Goal: Task Accomplishment & Management: Manage account settings

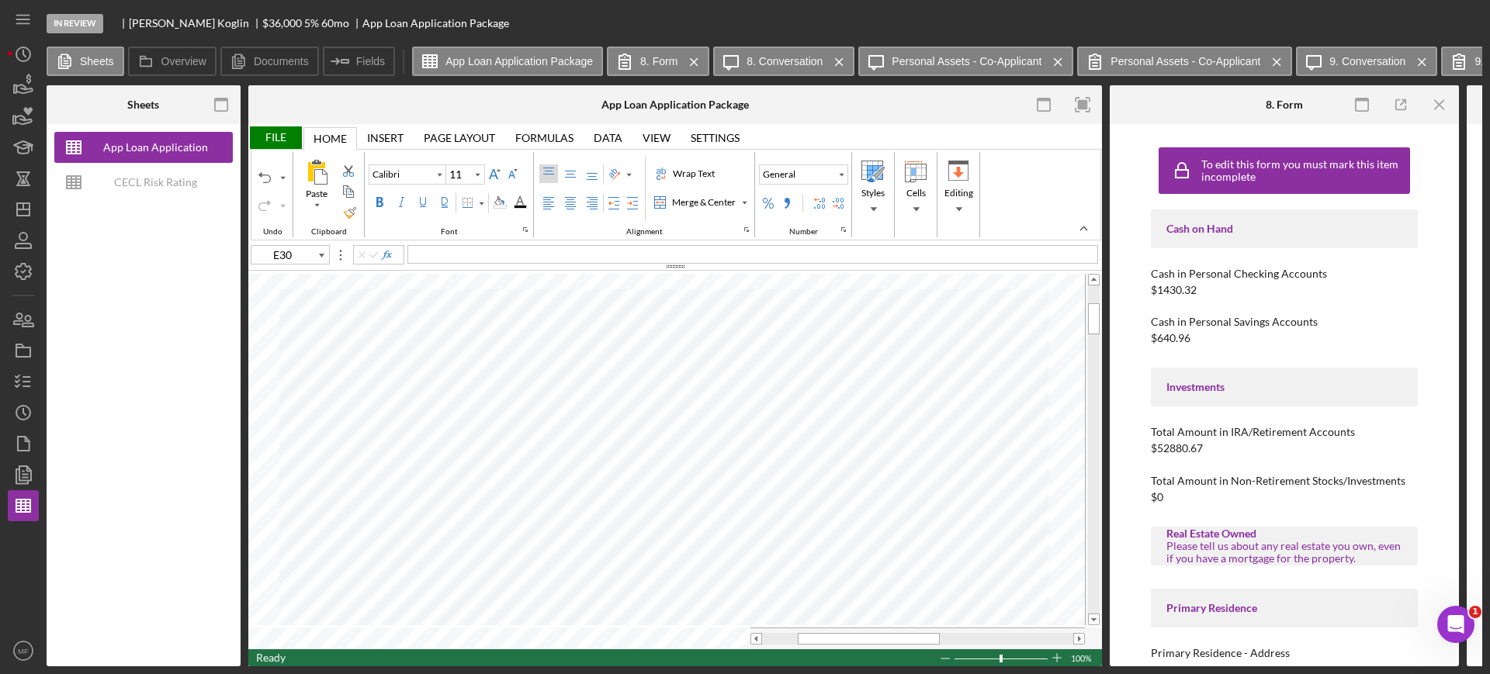
click at [277, 136] on div "File" at bounding box center [275, 138] width 54 height 23
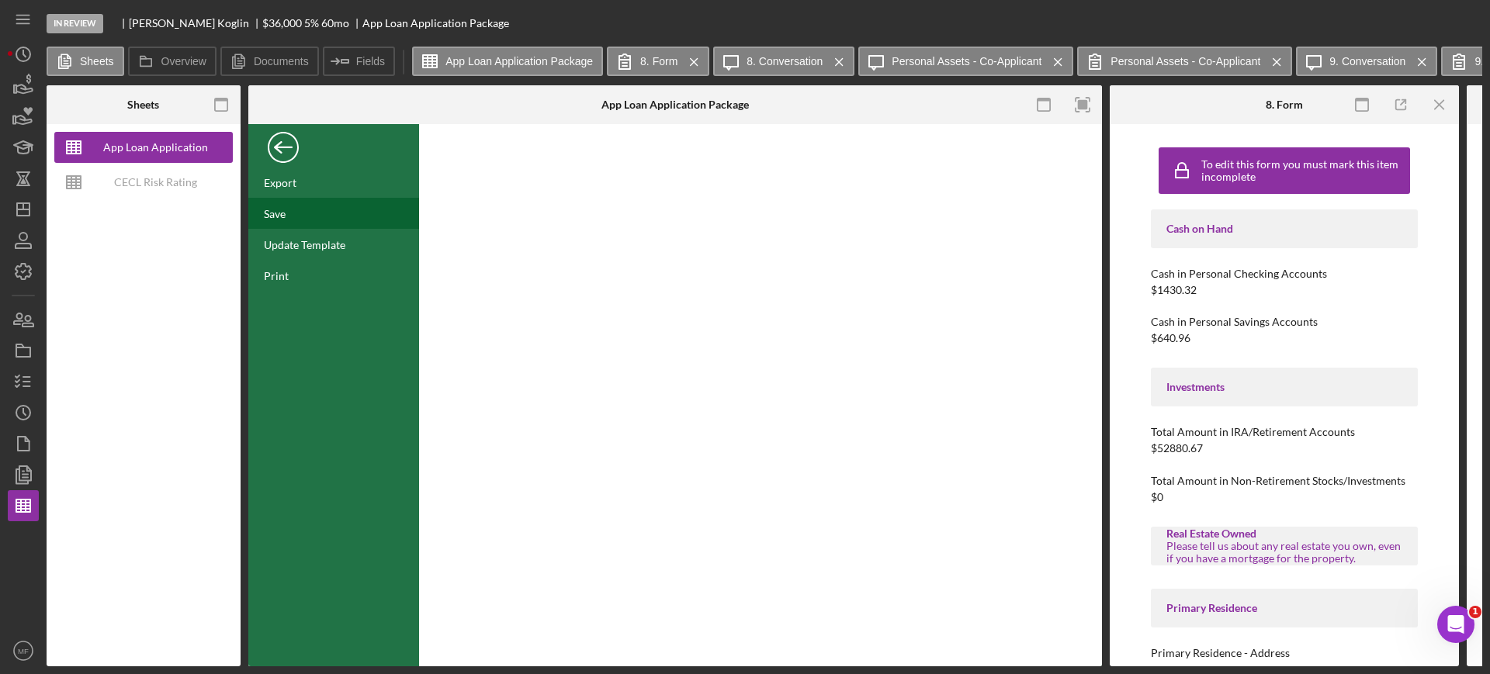
click at [295, 213] on div "Save" at bounding box center [333, 213] width 171 height 31
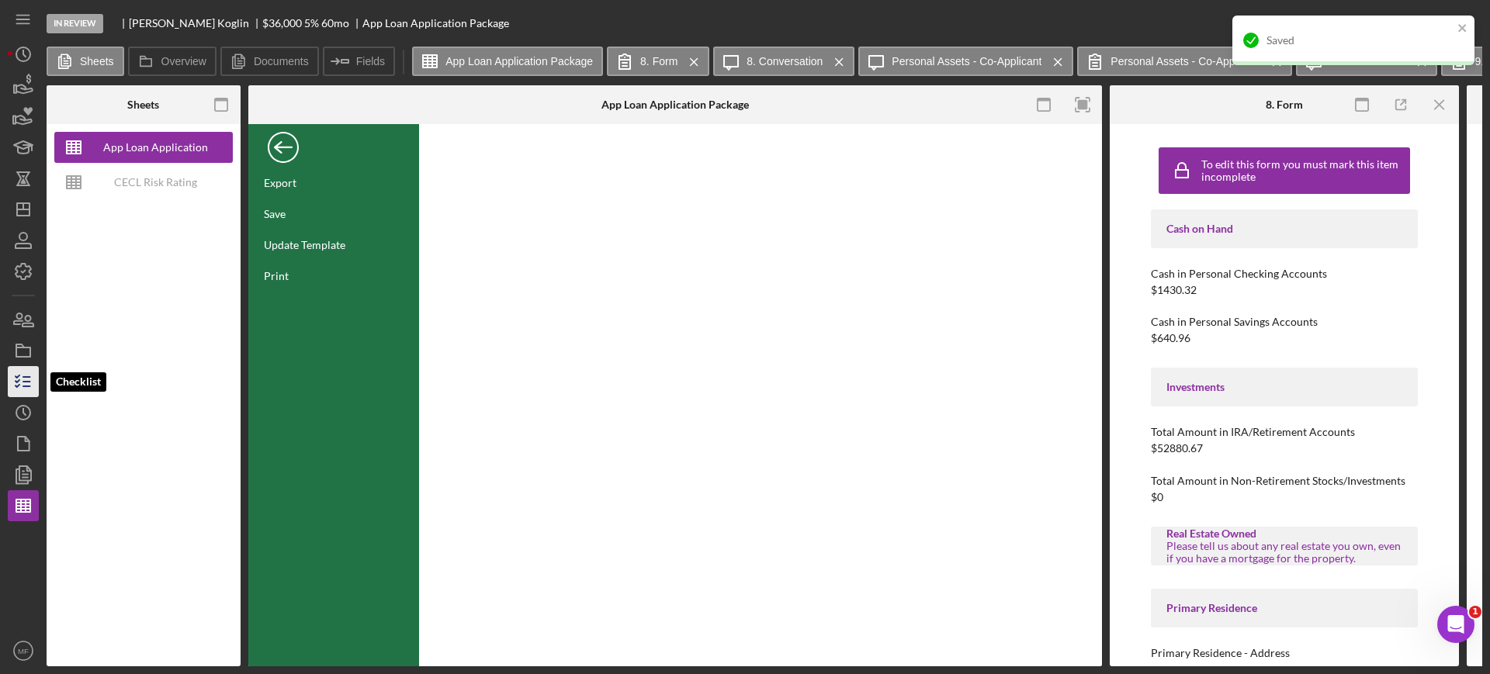
click at [20, 385] on icon "button" at bounding box center [23, 381] width 39 height 39
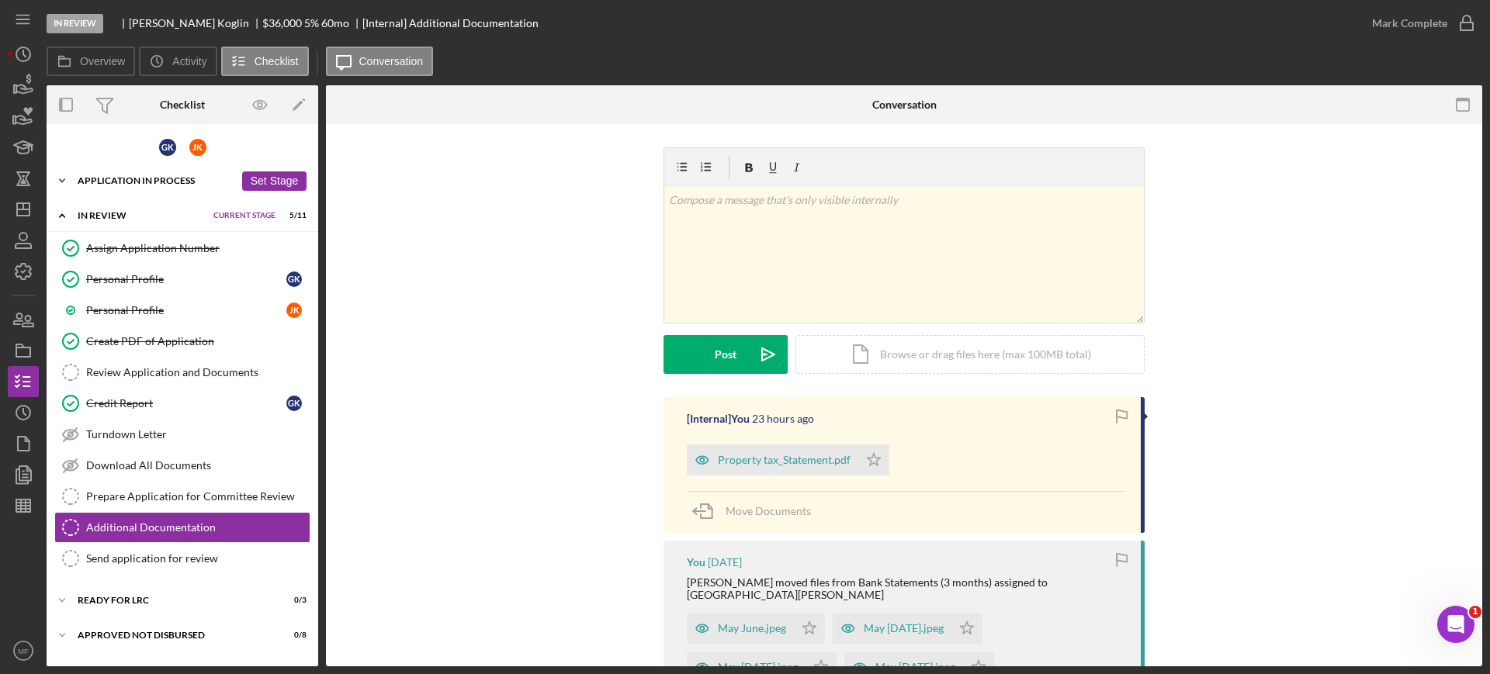
click at [161, 177] on div "Application In Process" at bounding box center [156, 180] width 157 height 9
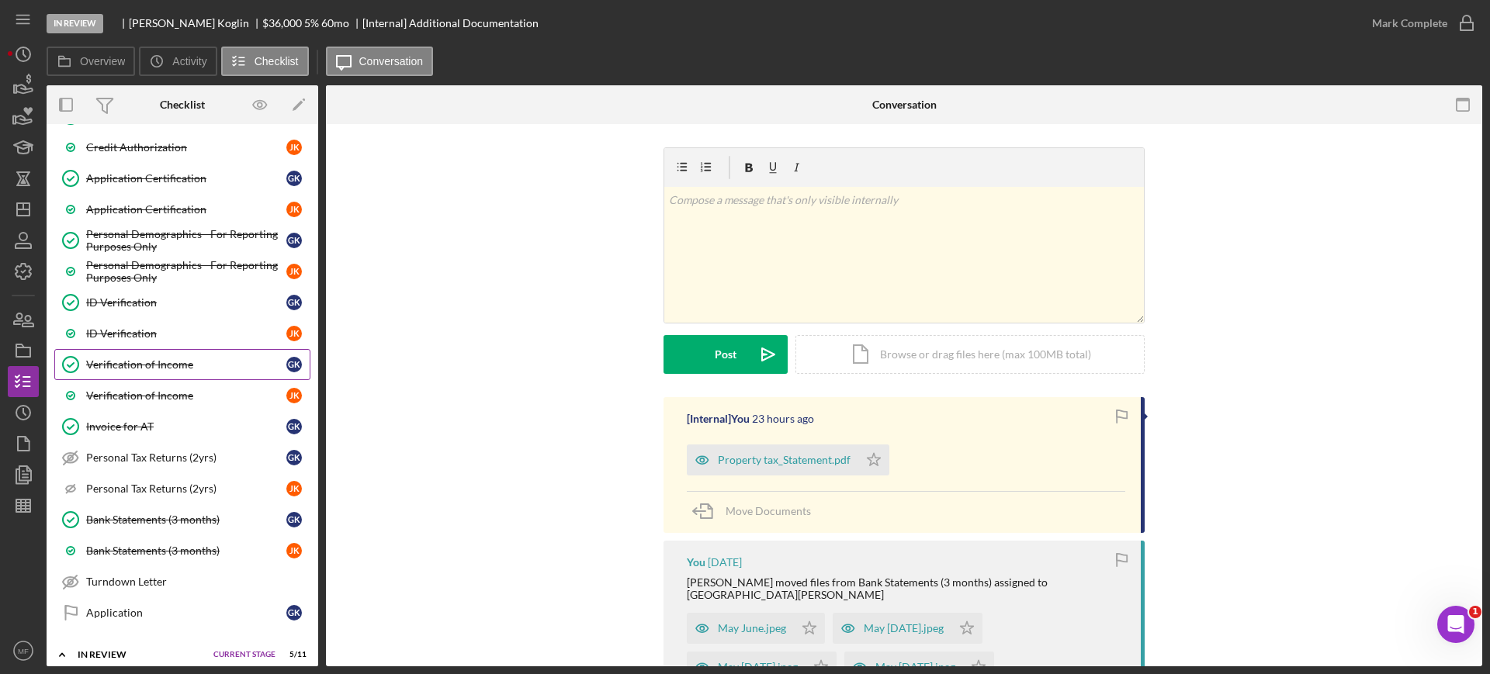
scroll to position [776, 0]
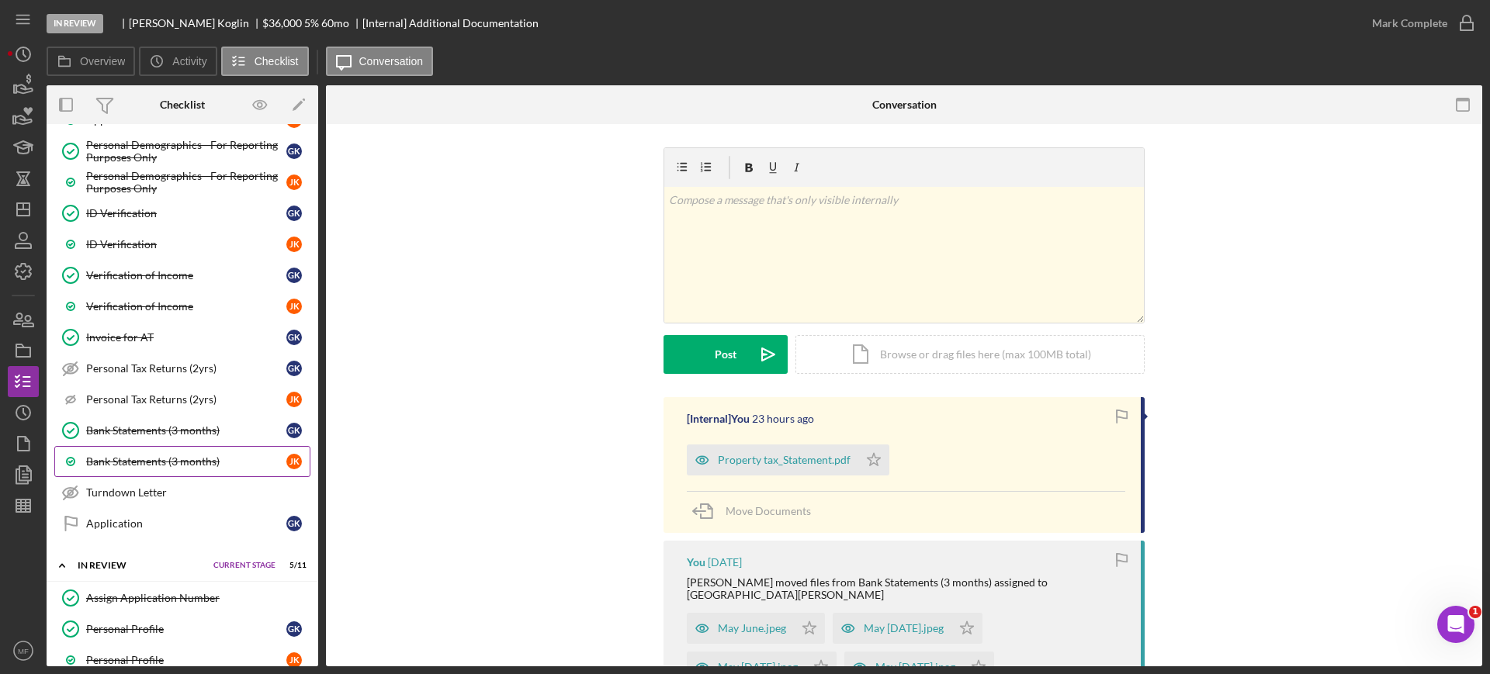
click at [185, 462] on div "Bank Statements (3 months)" at bounding box center [186, 462] width 200 height 12
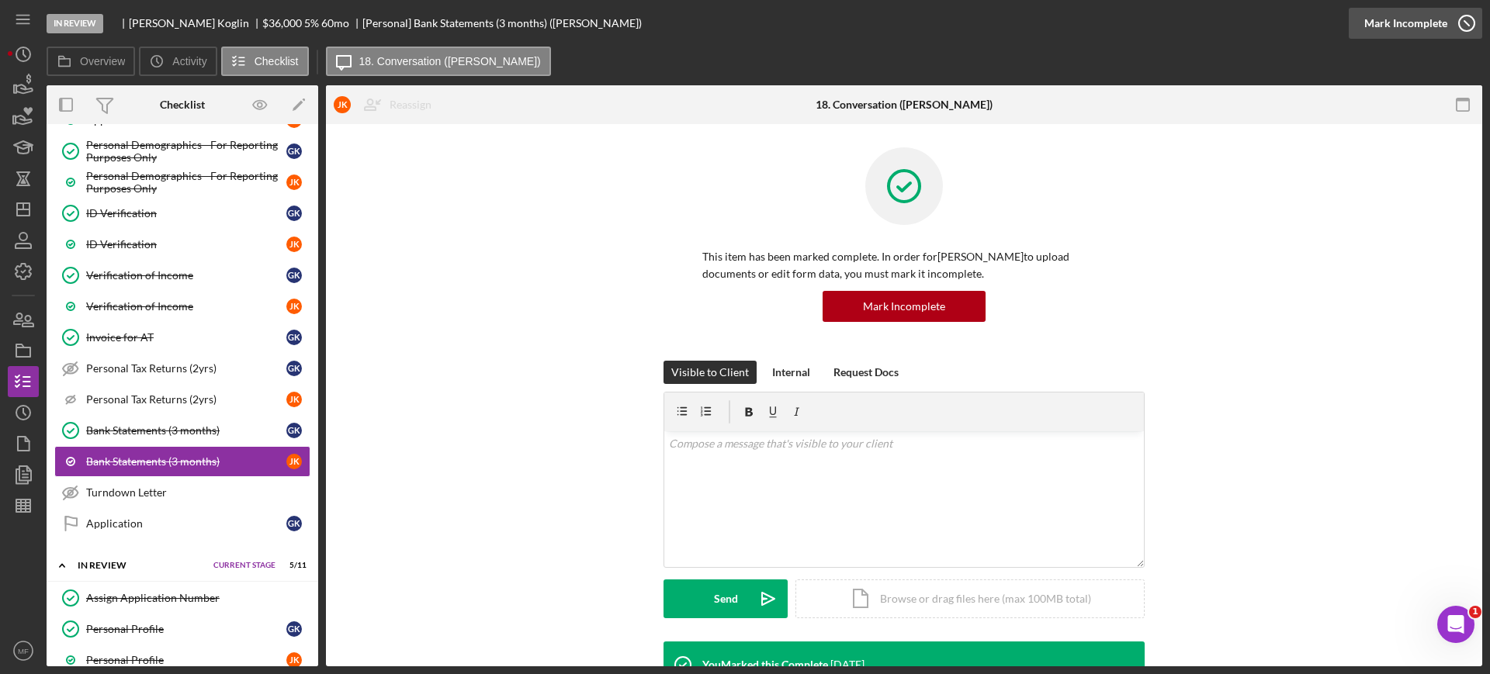
click at [1418, 23] on div "Mark Incomplete" at bounding box center [1405, 23] width 83 height 31
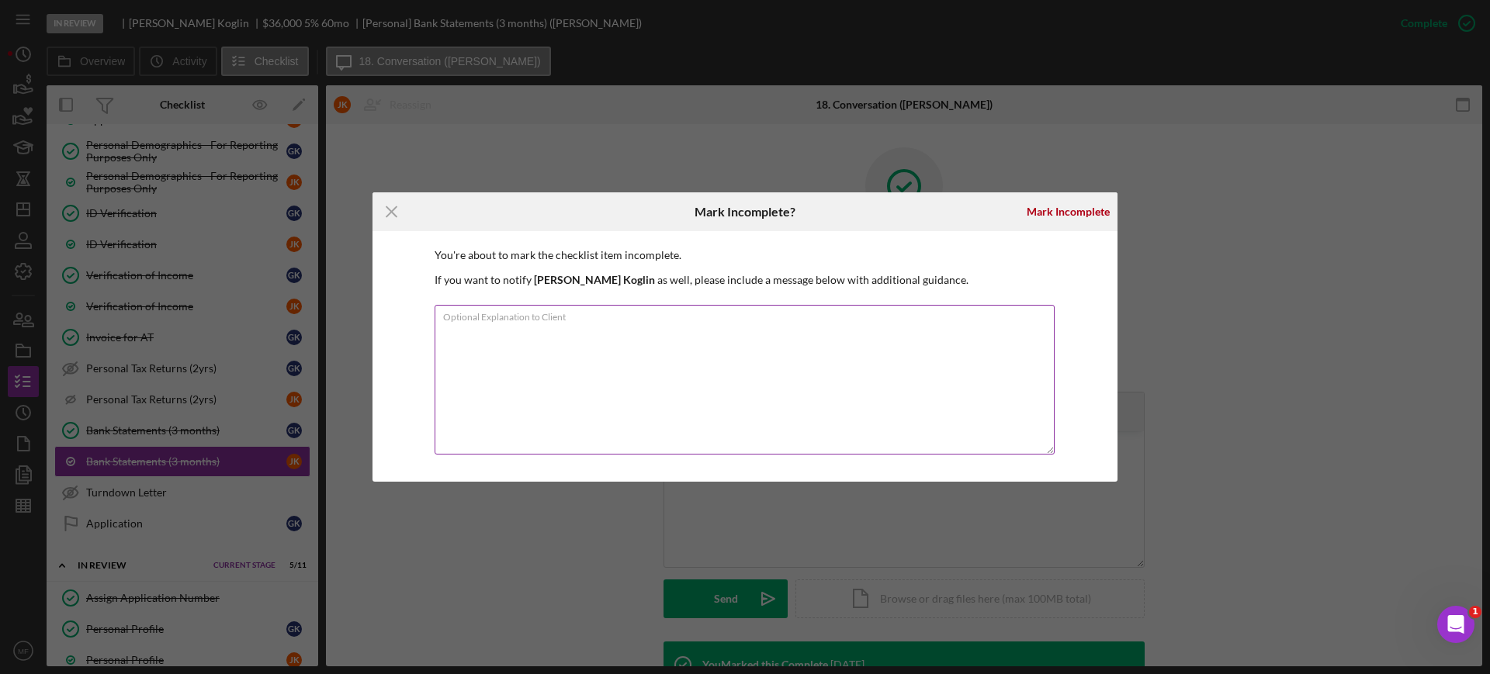
click at [517, 332] on textarea "Optional Explanation to Client" at bounding box center [745, 380] width 620 height 150
type textarea "H"
type textarea "You can upload your bank statements here Janet."
click at [1051, 215] on div "Mark Incomplete" at bounding box center [1068, 211] width 83 height 31
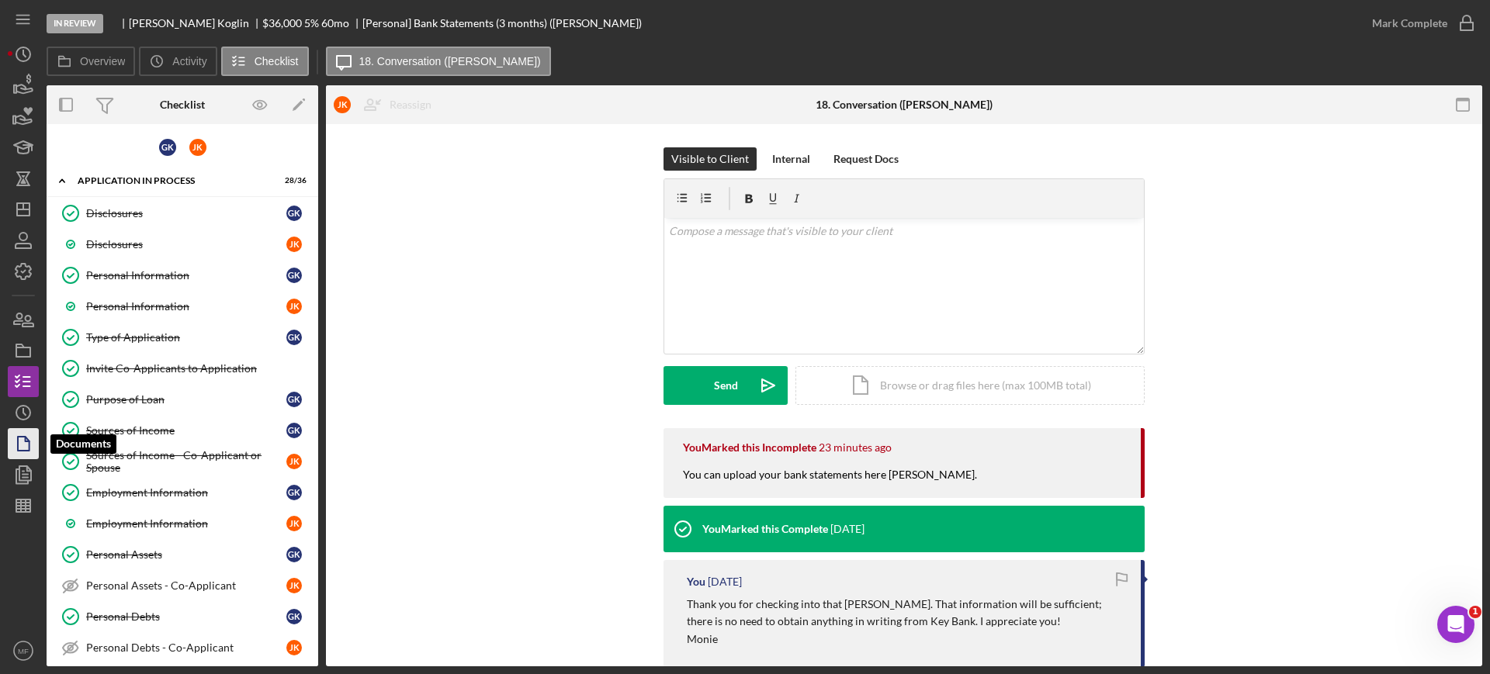
click at [28, 449] on icon "button" at bounding box center [23, 444] width 39 height 39
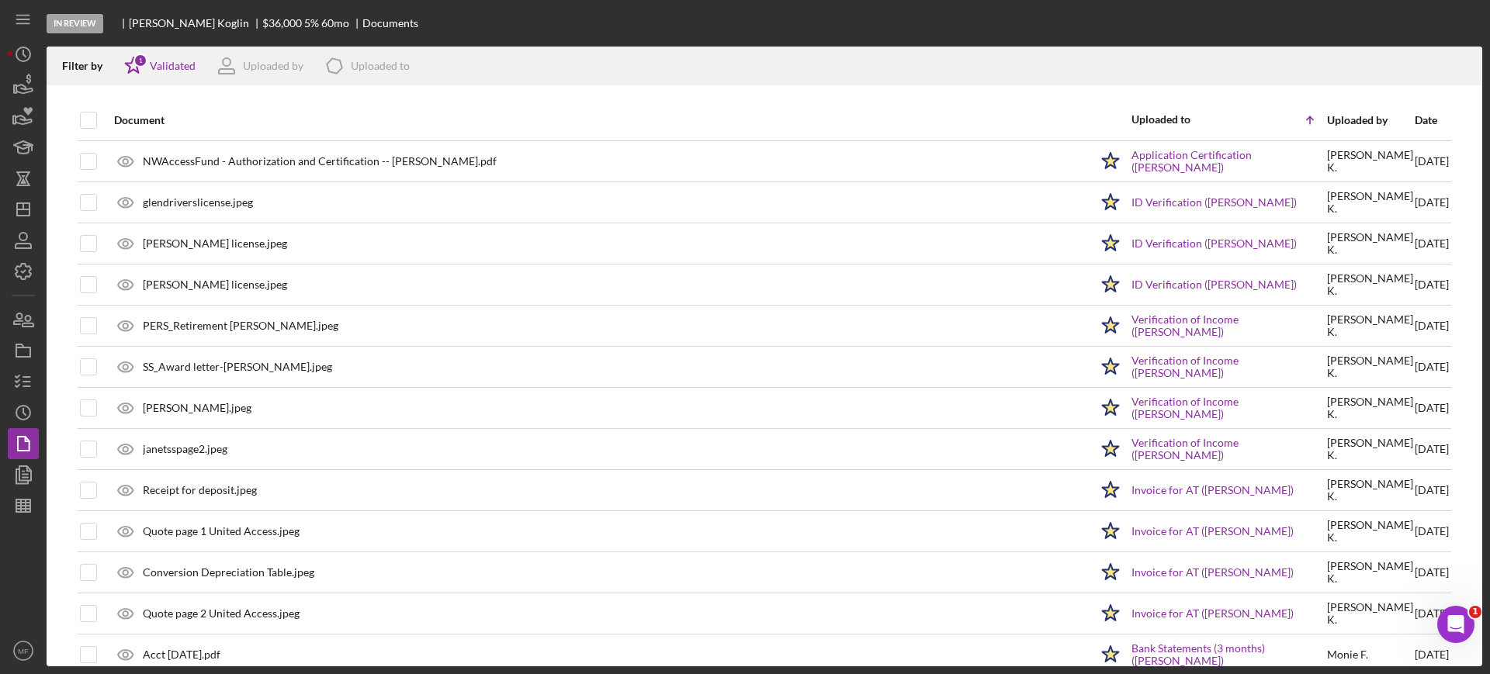
scroll to position [312, 0]
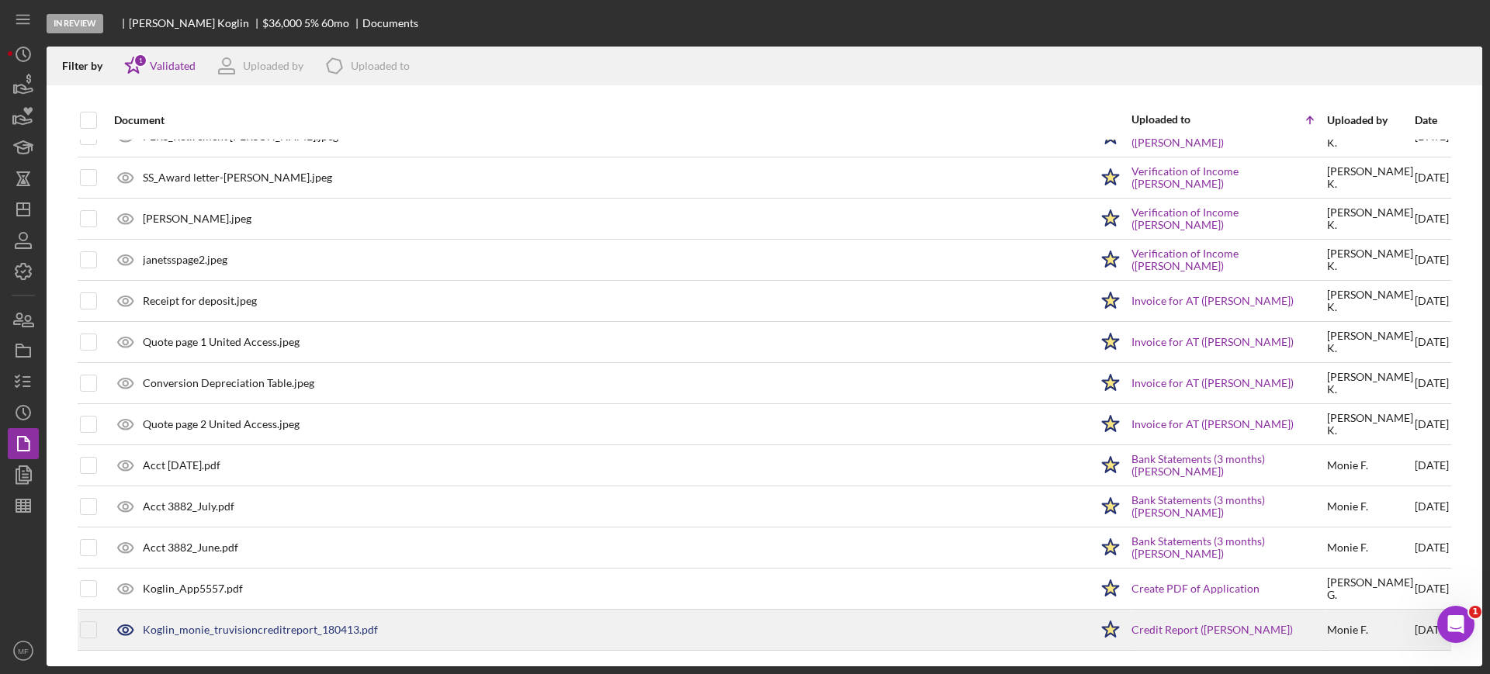
click at [294, 633] on div "Koglin_monie_truvisioncreditreport_180413.pdf" at bounding box center [260, 630] width 235 height 12
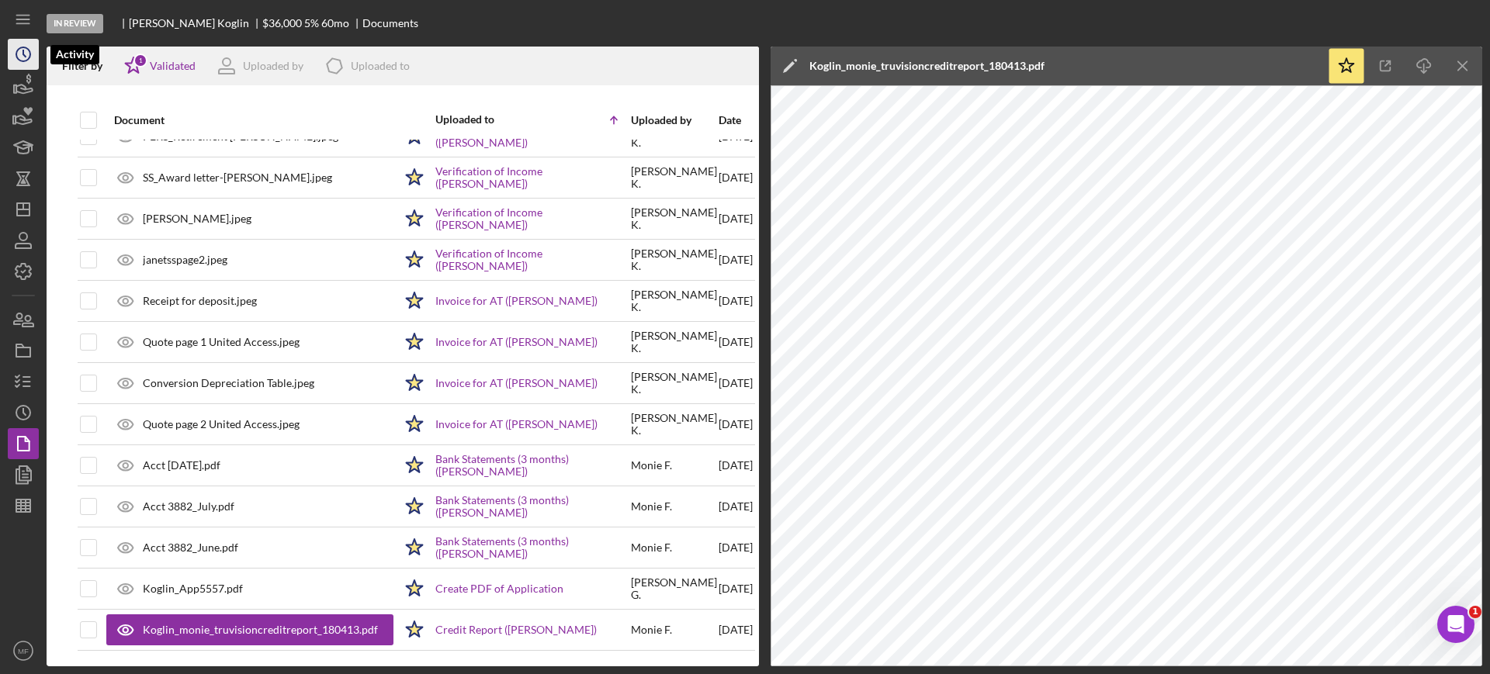
click at [25, 53] on icon "Icon/History" at bounding box center [23, 54] width 39 height 39
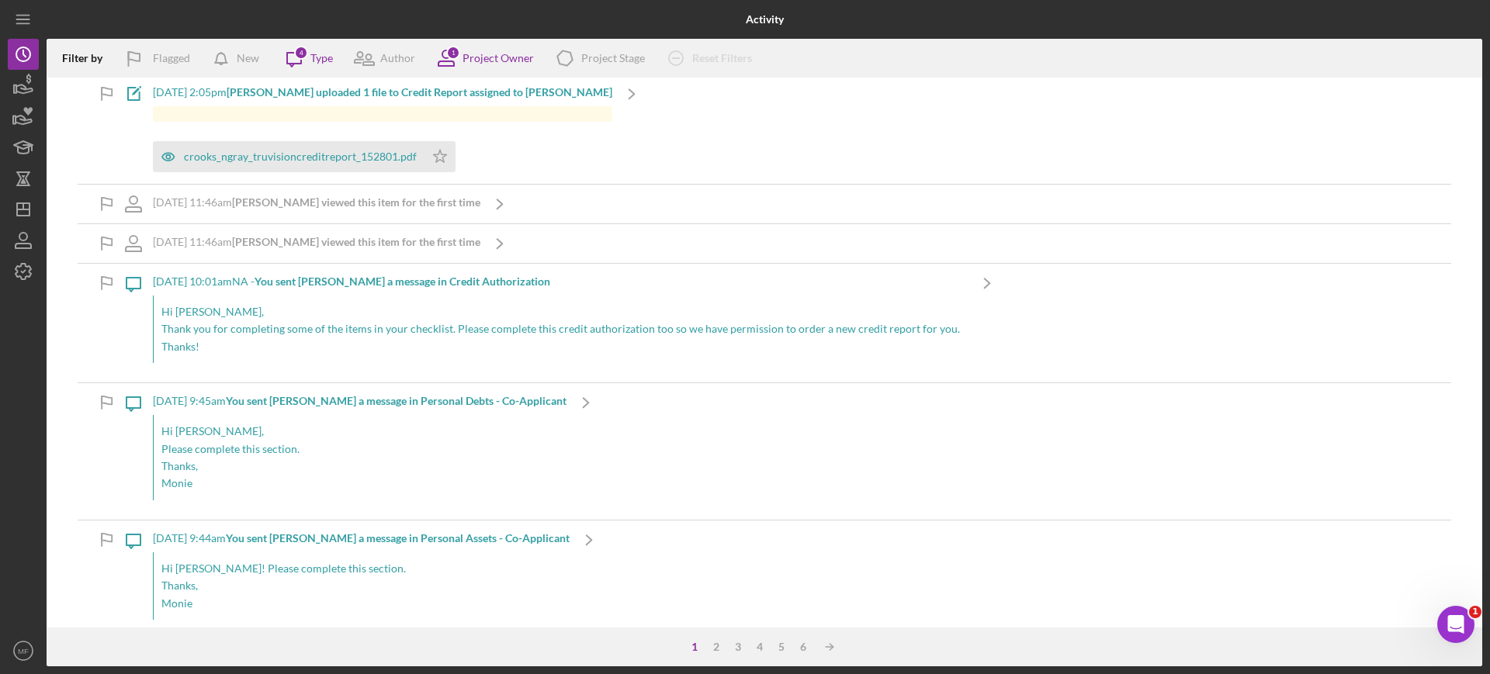
scroll to position [485, 0]
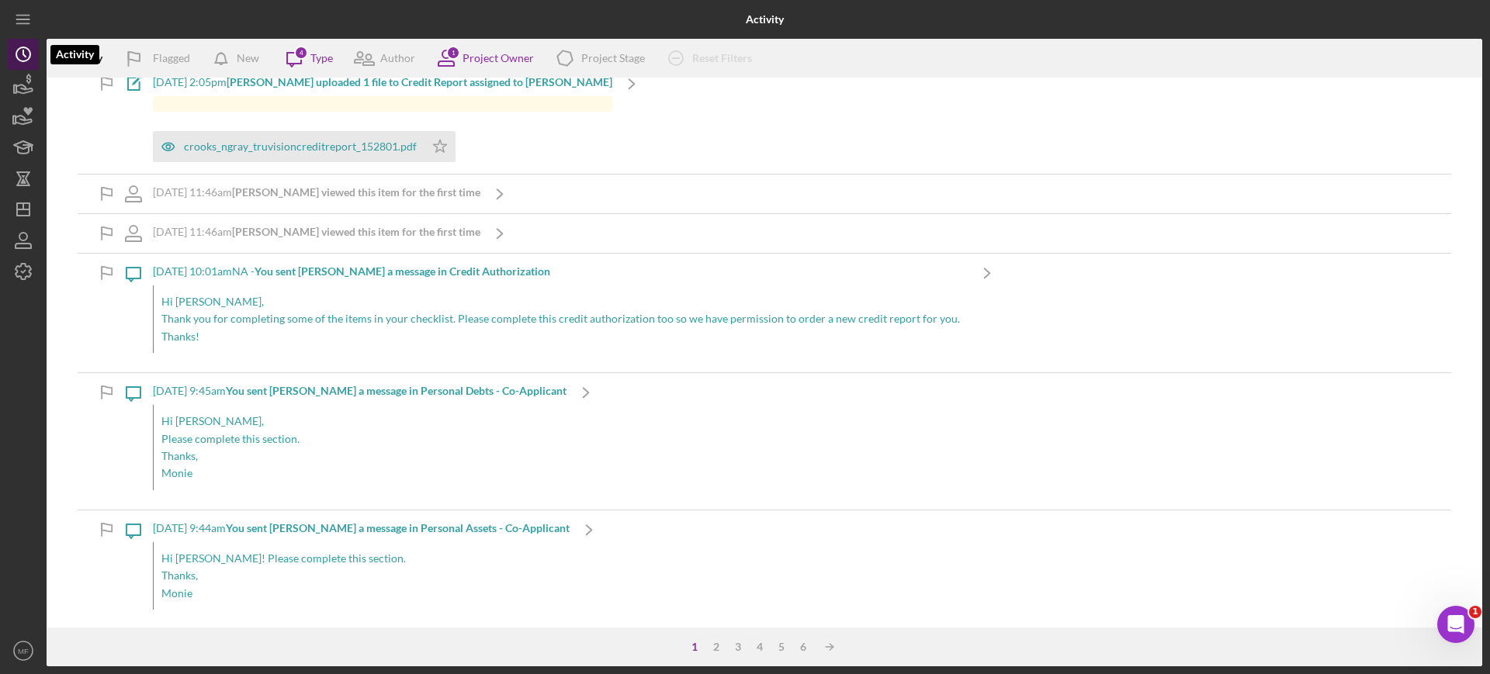
click at [31, 47] on icon "Icon/History" at bounding box center [23, 54] width 39 height 39
click at [19, 207] on icon "Icon/Dashboard" at bounding box center [23, 209] width 39 height 39
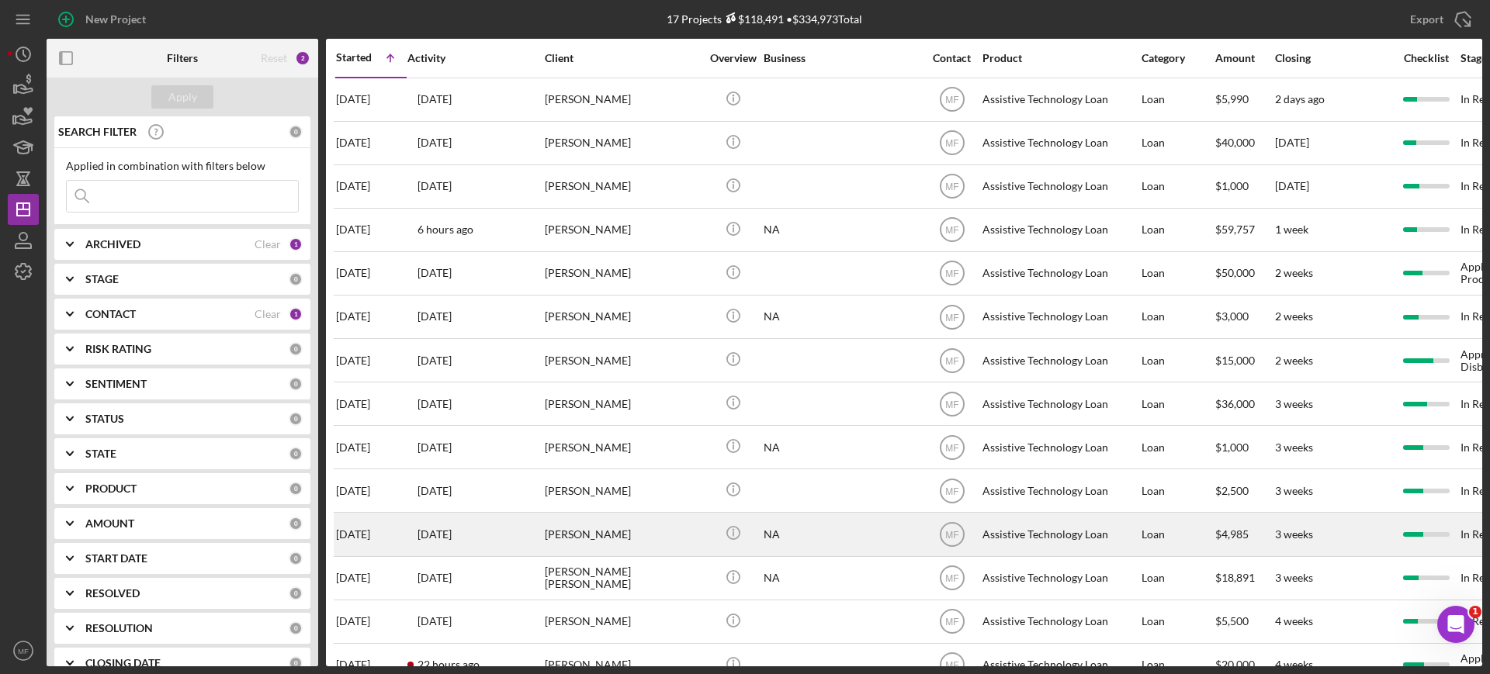
click at [629, 536] on div "[PERSON_NAME]" at bounding box center [622, 534] width 155 height 41
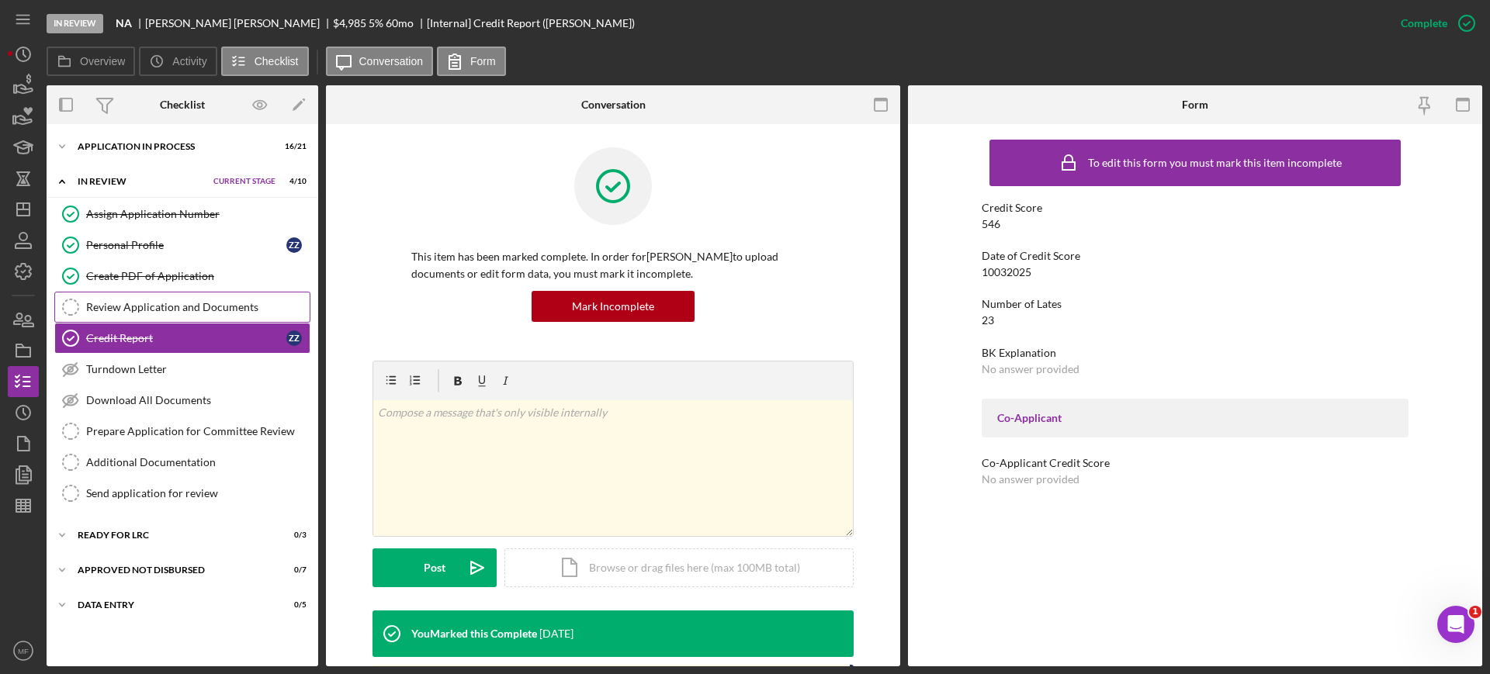
click at [211, 301] on div "Review Application and Documents" at bounding box center [198, 307] width 224 height 12
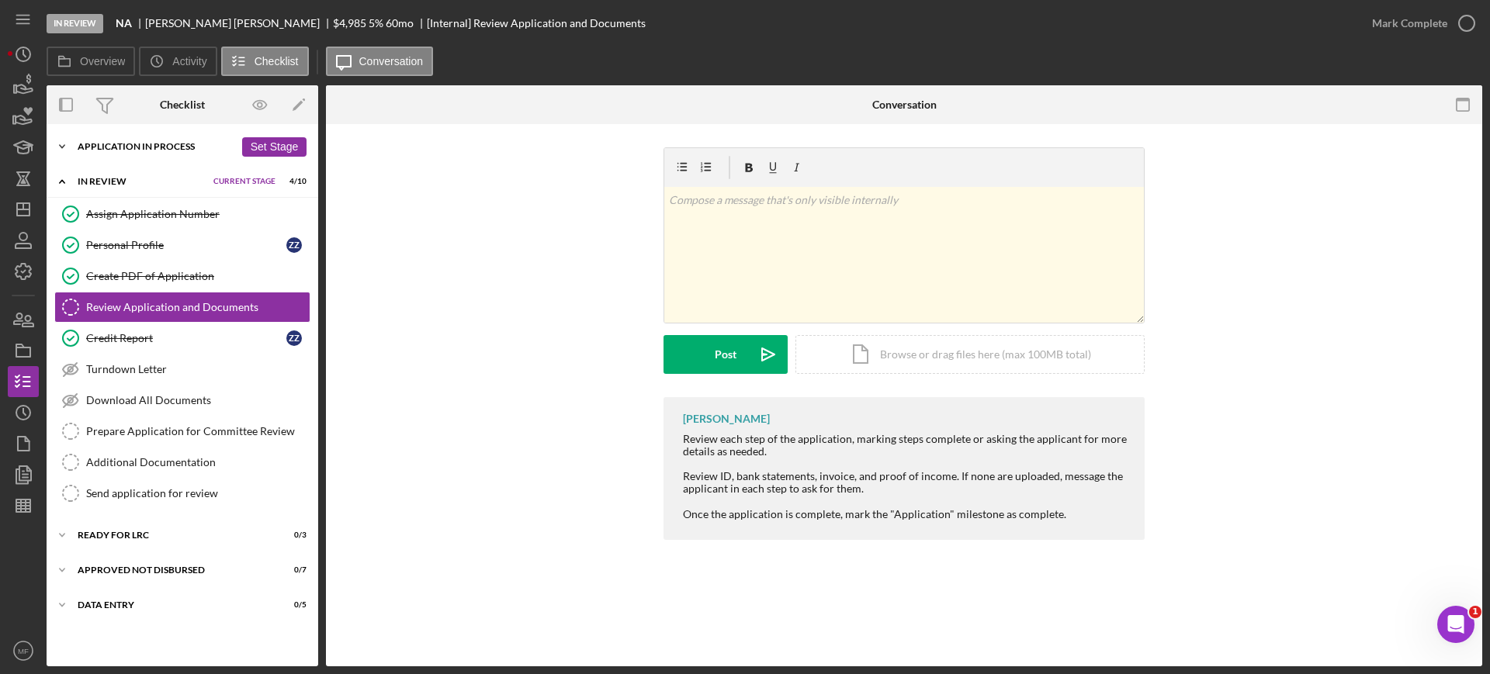
click at [166, 139] on div "Icon/Expander Application In Process 16 / 21 Set Stage" at bounding box center [183, 146] width 272 height 31
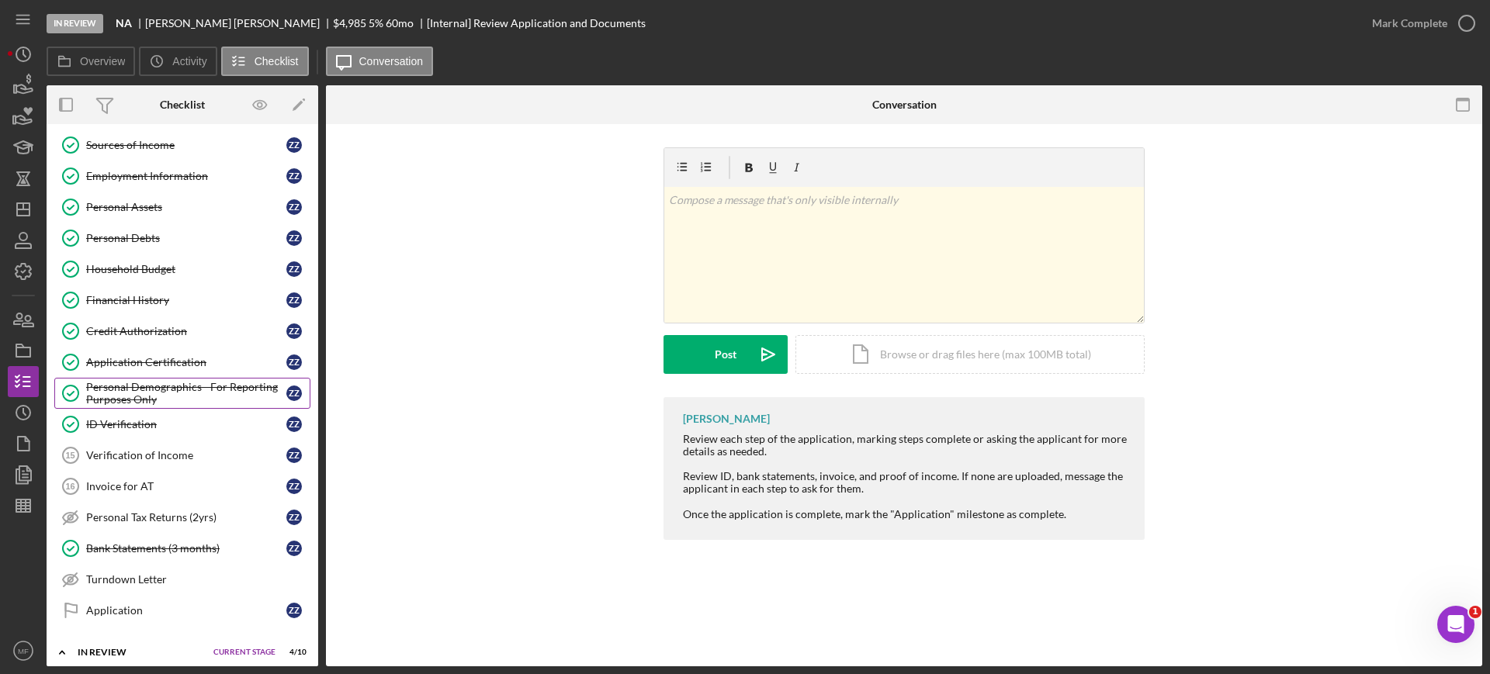
scroll to position [194, 0]
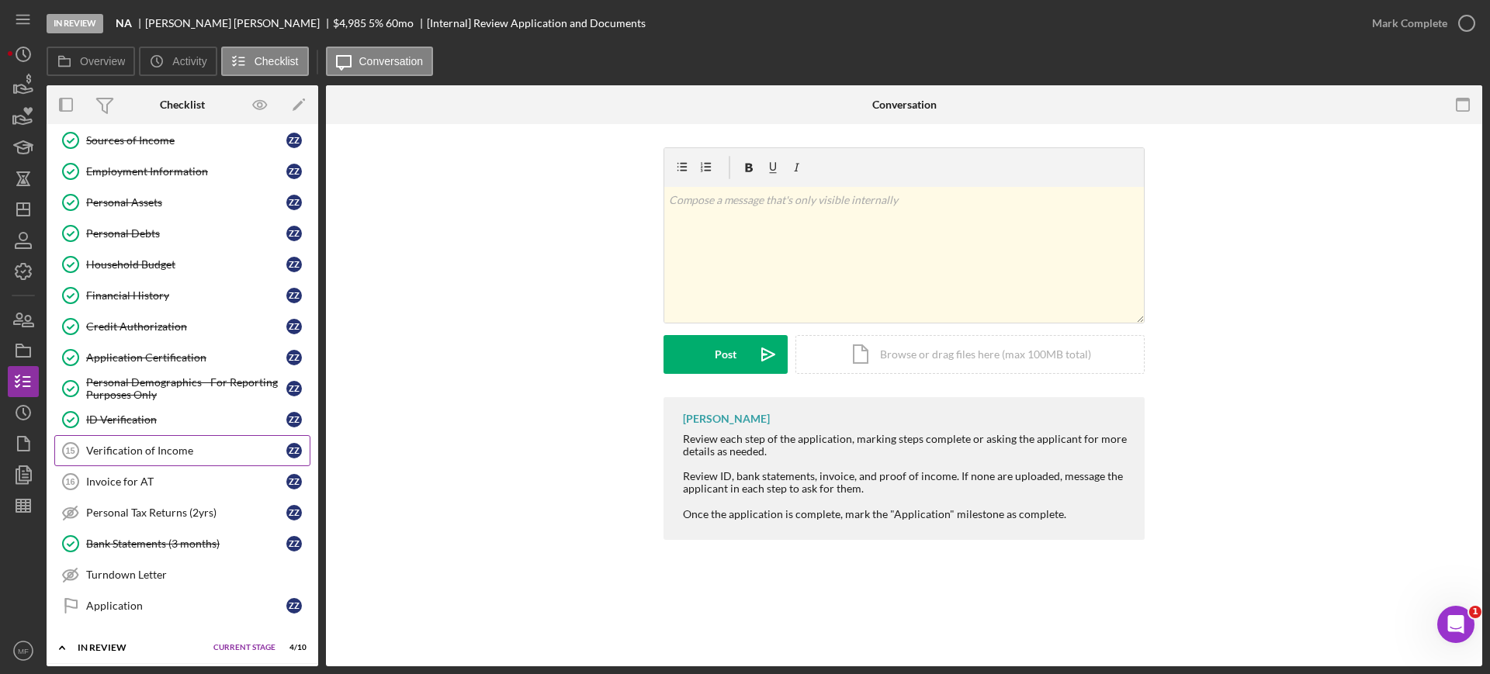
click at [179, 449] on div "Verification of Income" at bounding box center [186, 451] width 200 height 12
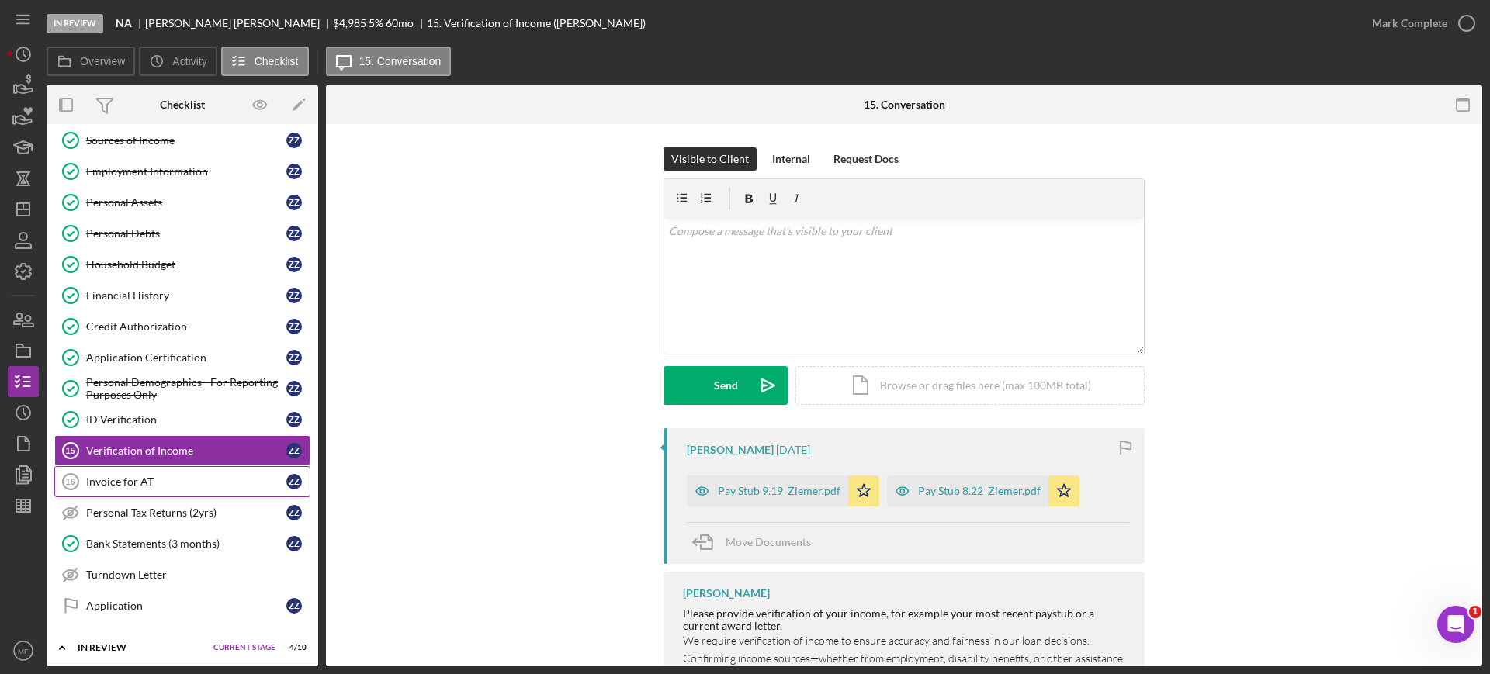
click at [137, 483] on div "Invoice for AT" at bounding box center [186, 482] width 200 height 12
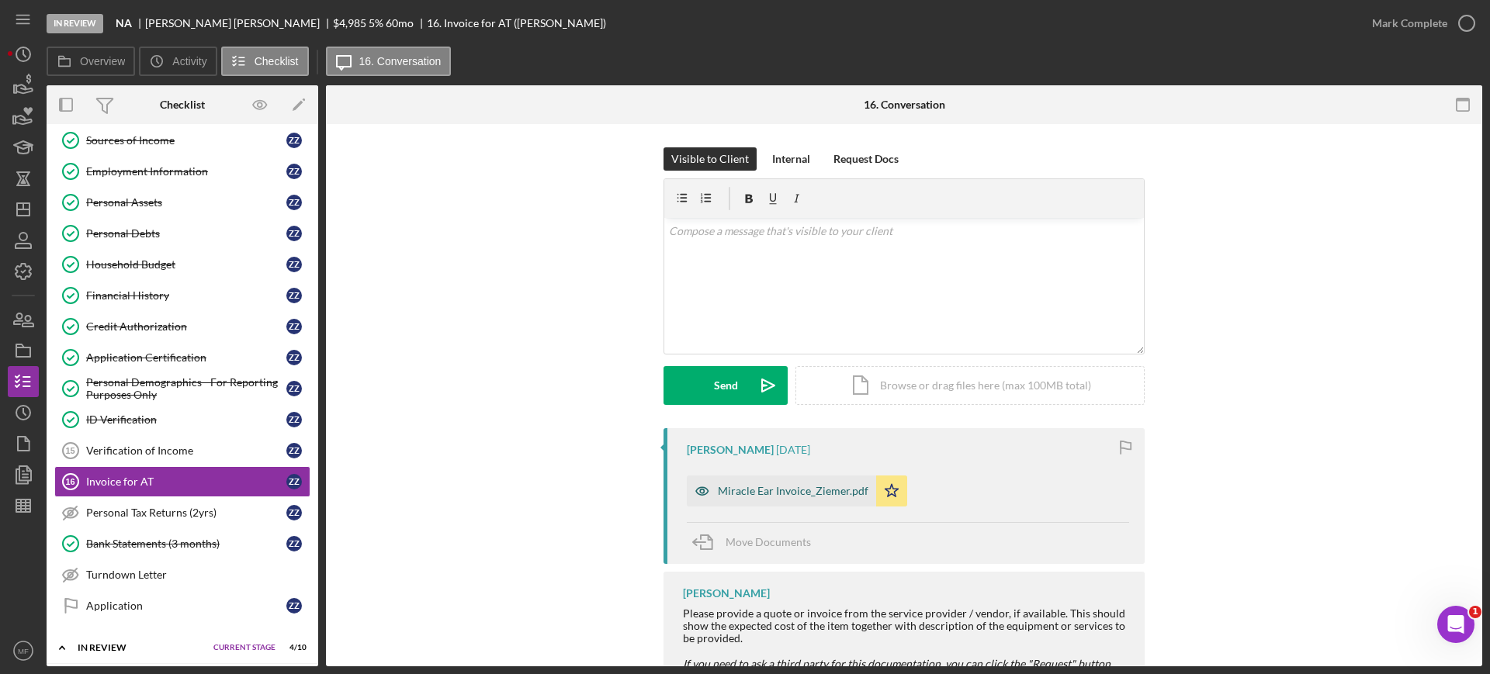
click at [801, 491] on div "Miracle Ear Invoice_Ziemer.pdf" at bounding box center [793, 491] width 151 height 12
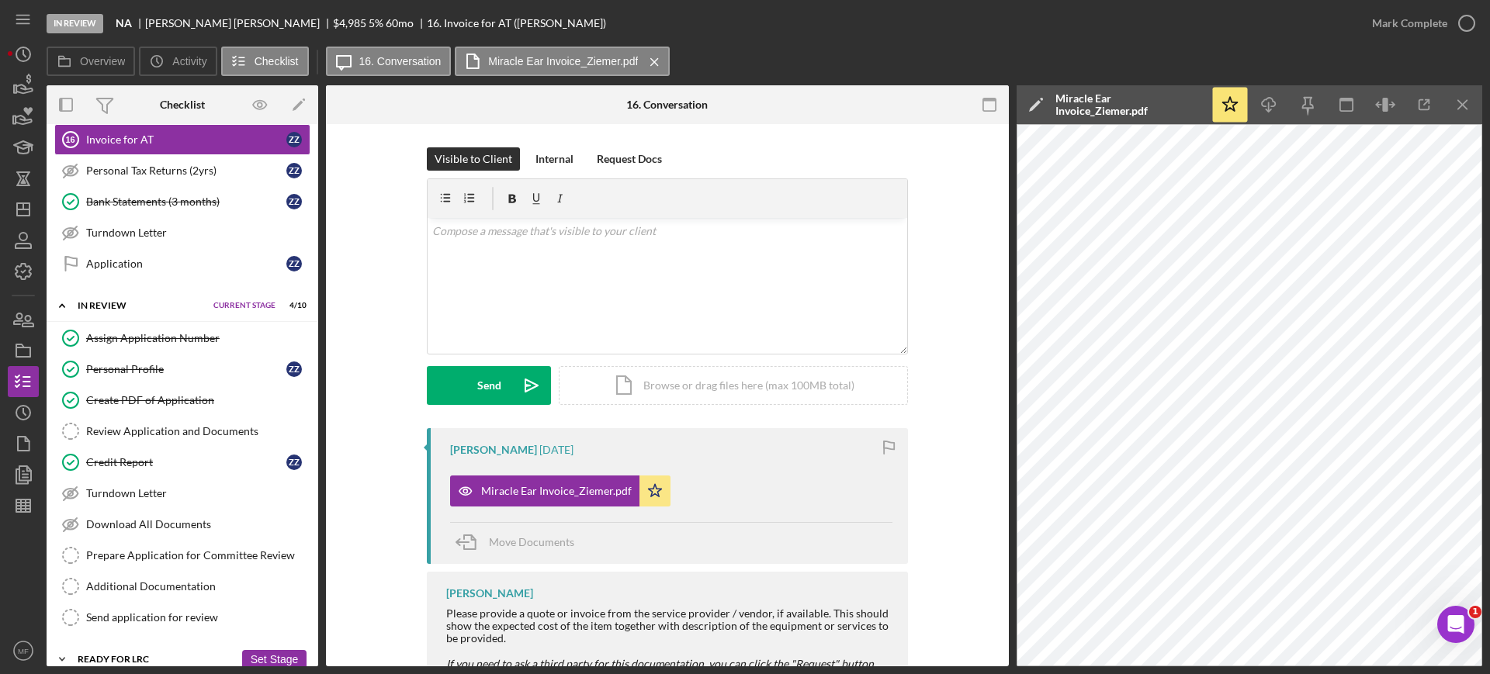
scroll to position [623, 0]
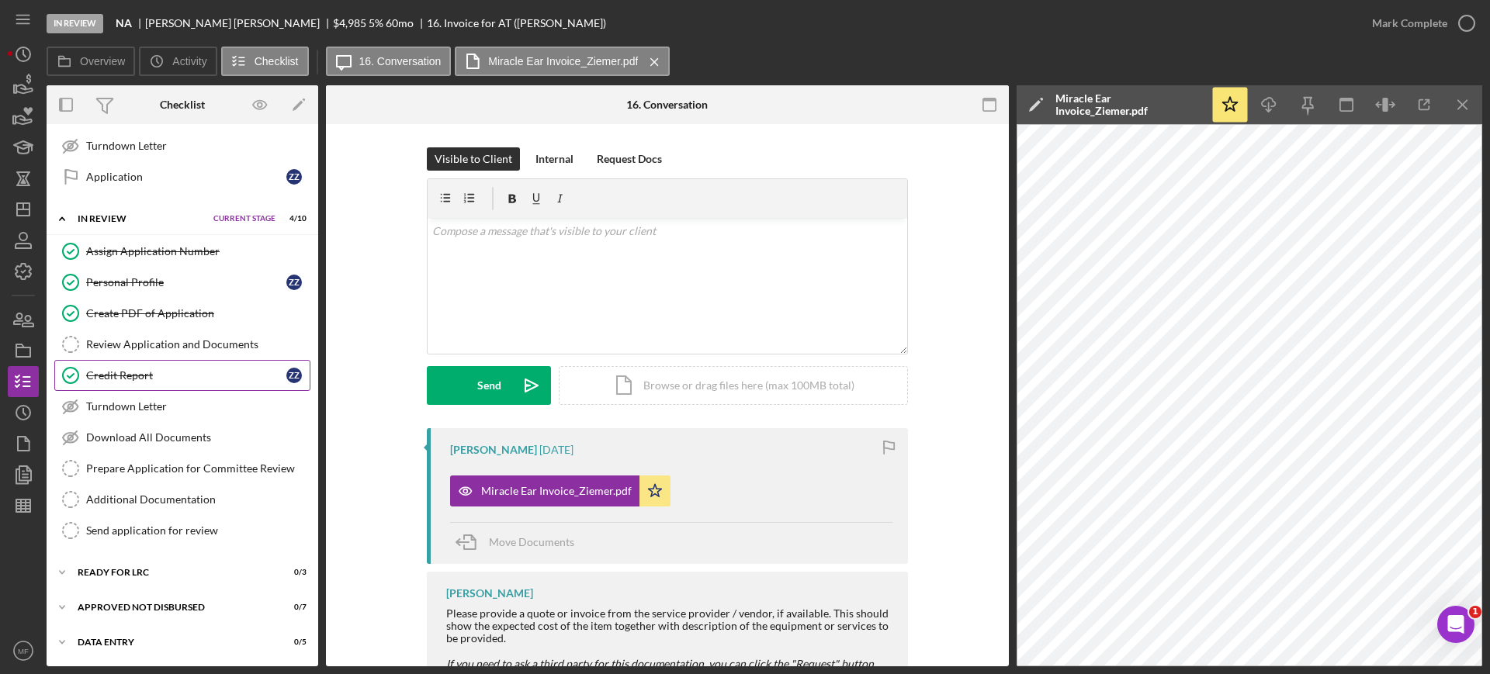
click at [123, 375] on div "Credit Report" at bounding box center [186, 375] width 200 height 12
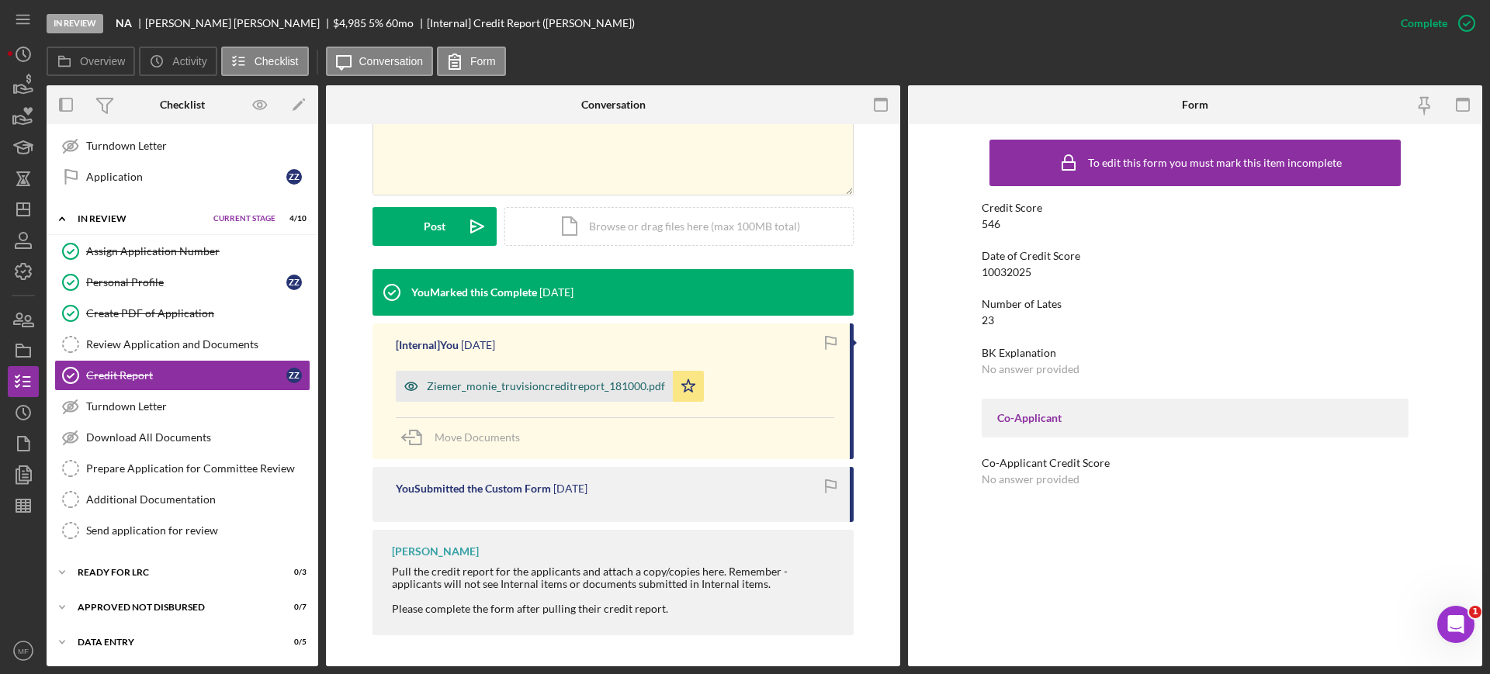
click at [532, 381] on div "Ziemer_monie_truvisioncreditreport_181000.pdf" at bounding box center [546, 386] width 238 height 12
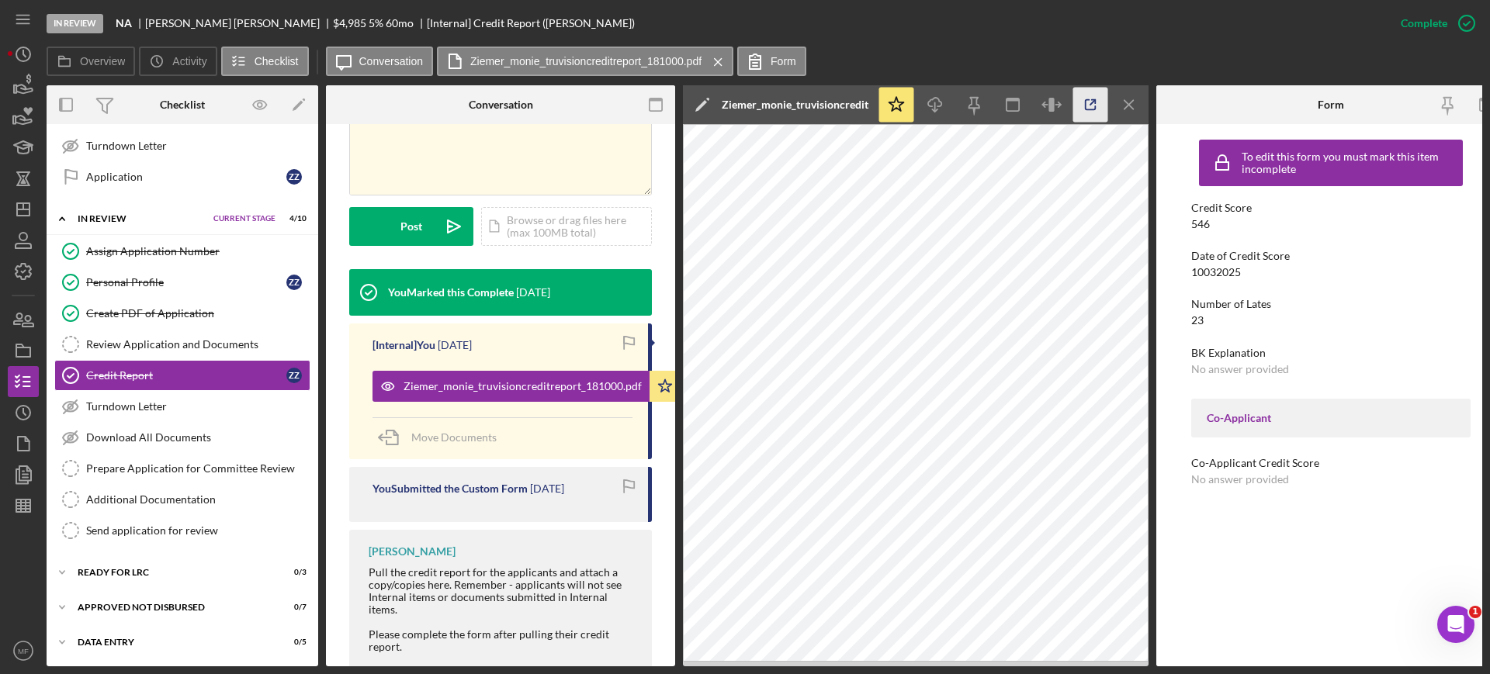
click at [1087, 95] on icon "button" at bounding box center [1090, 105] width 35 height 35
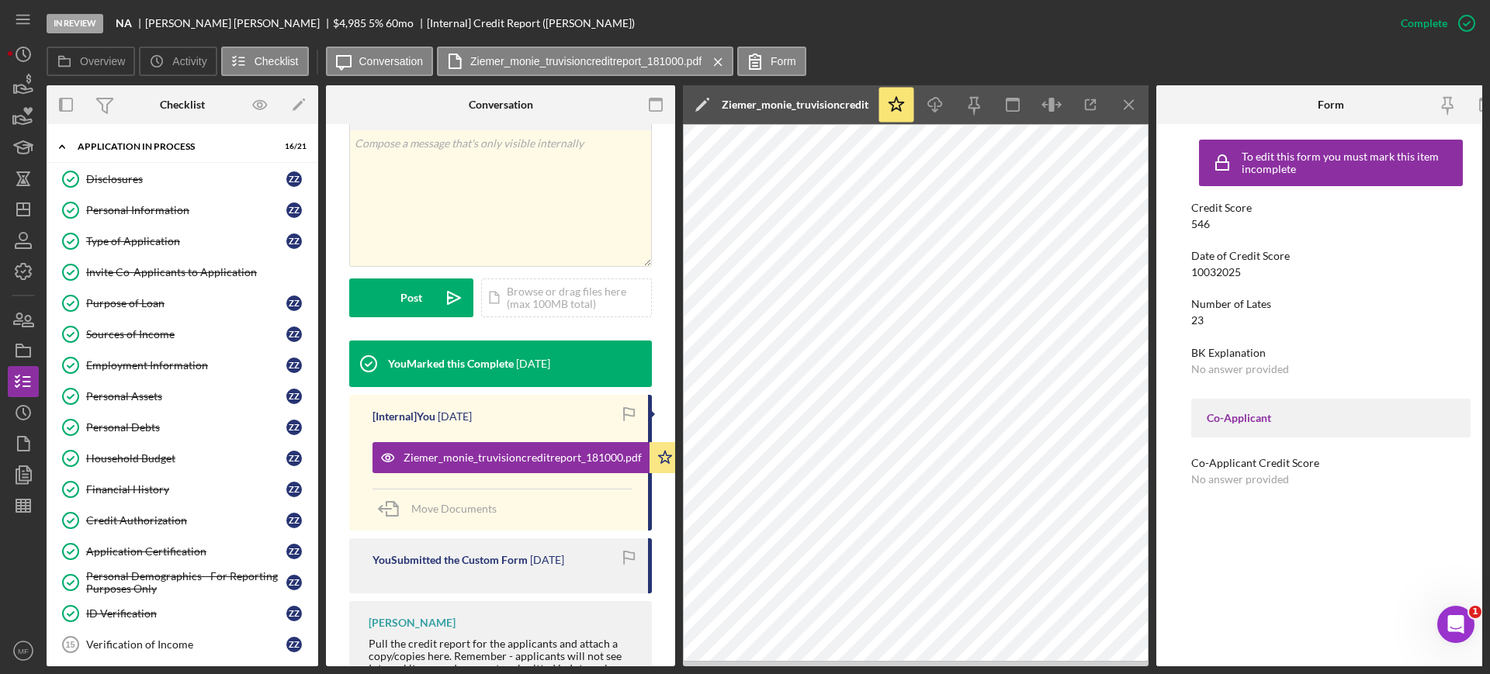
scroll to position [165, 0]
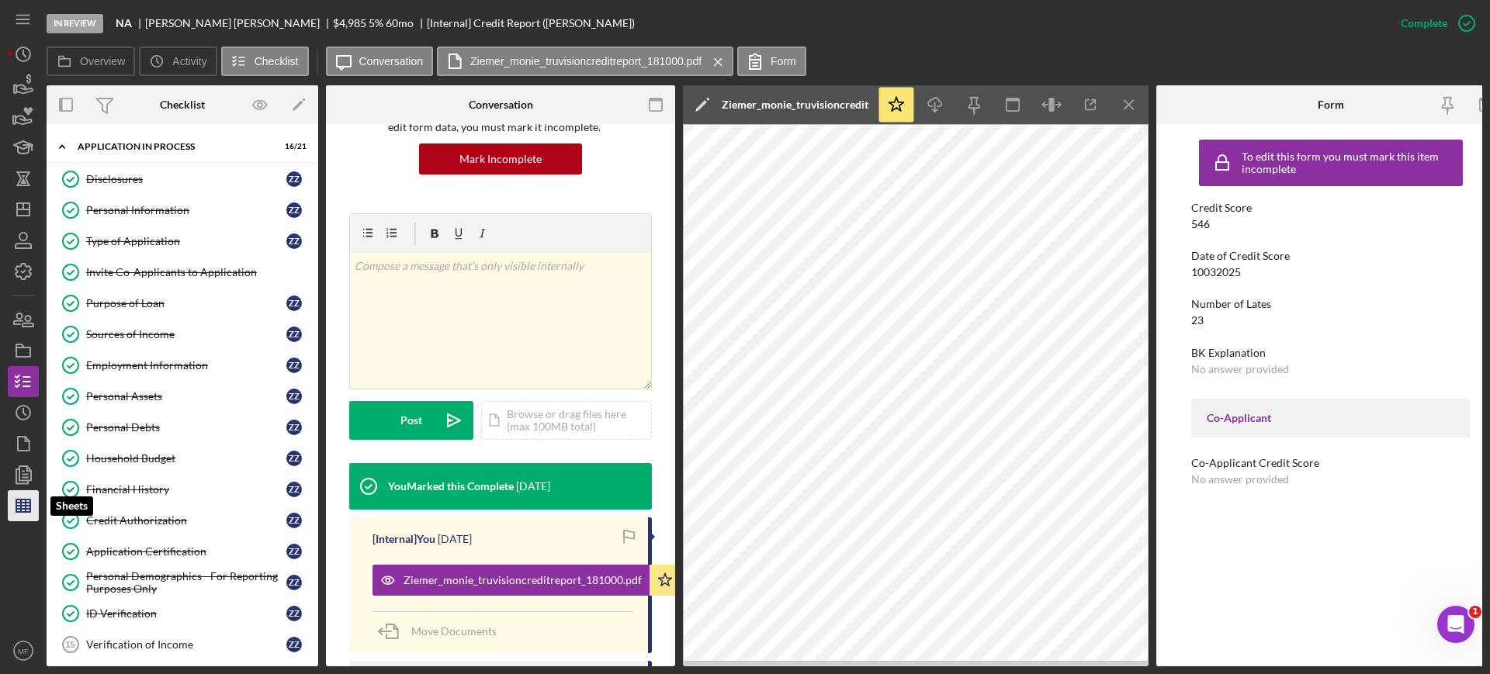
click at [12, 505] on icon "button" at bounding box center [23, 506] width 39 height 39
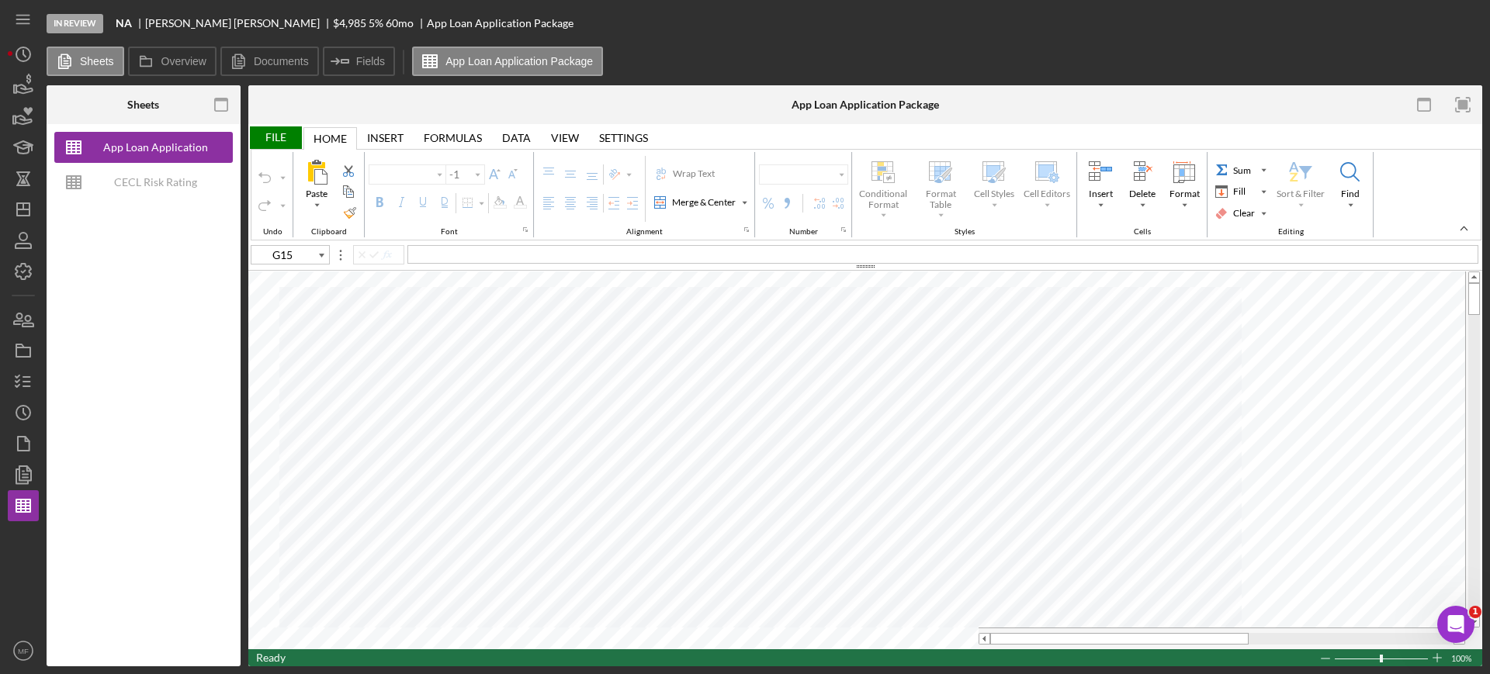
type input "Calibri"
type input "11"
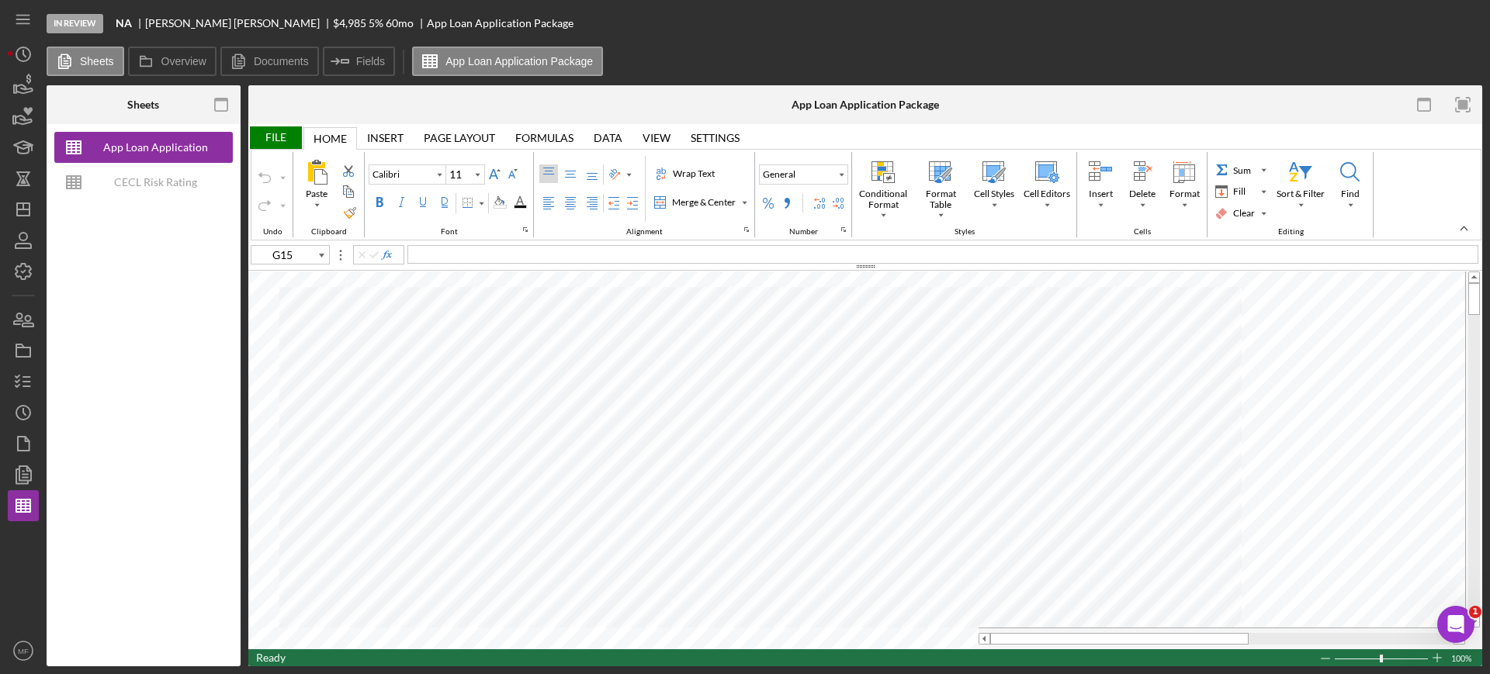
type input "G6"
type input "E24"
type input "Arial"
type input "10"
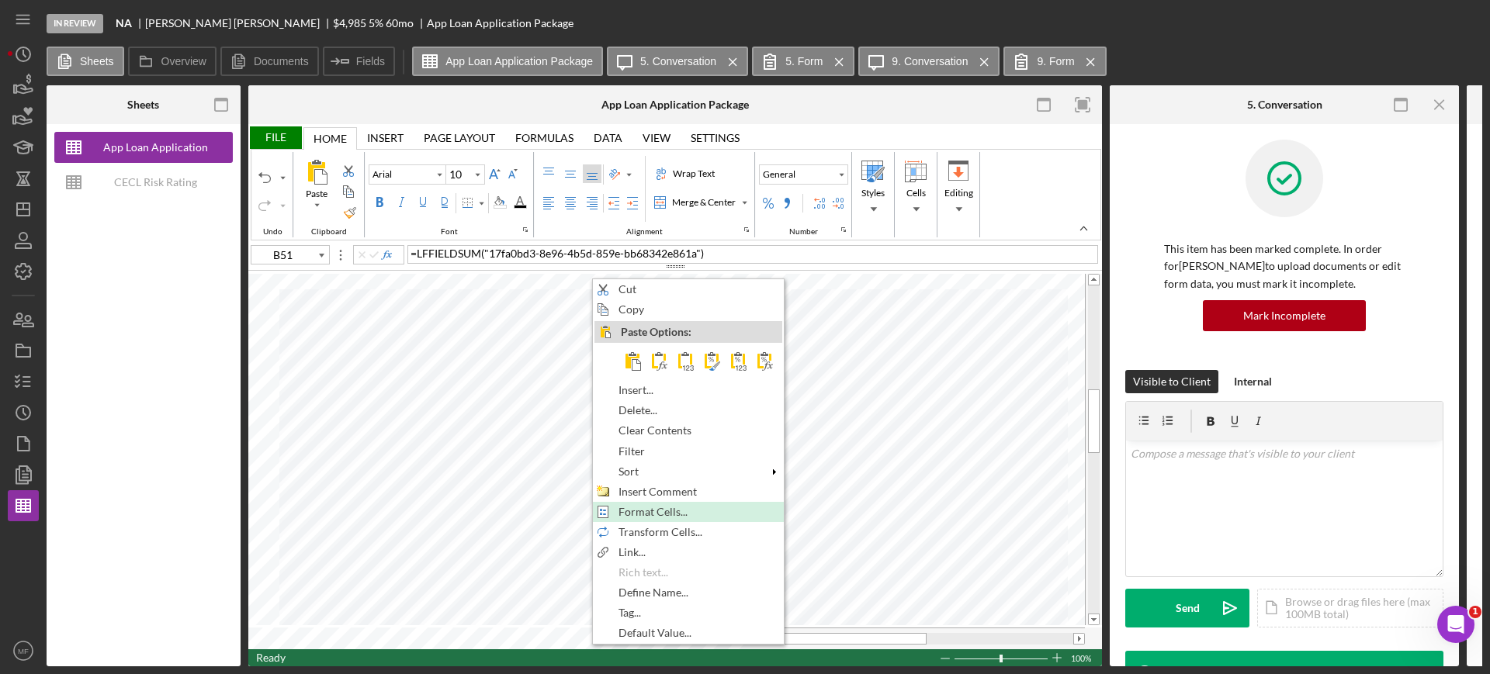
click at [670, 504] on div "Format Cells..." at bounding box center [689, 512] width 188 height 17
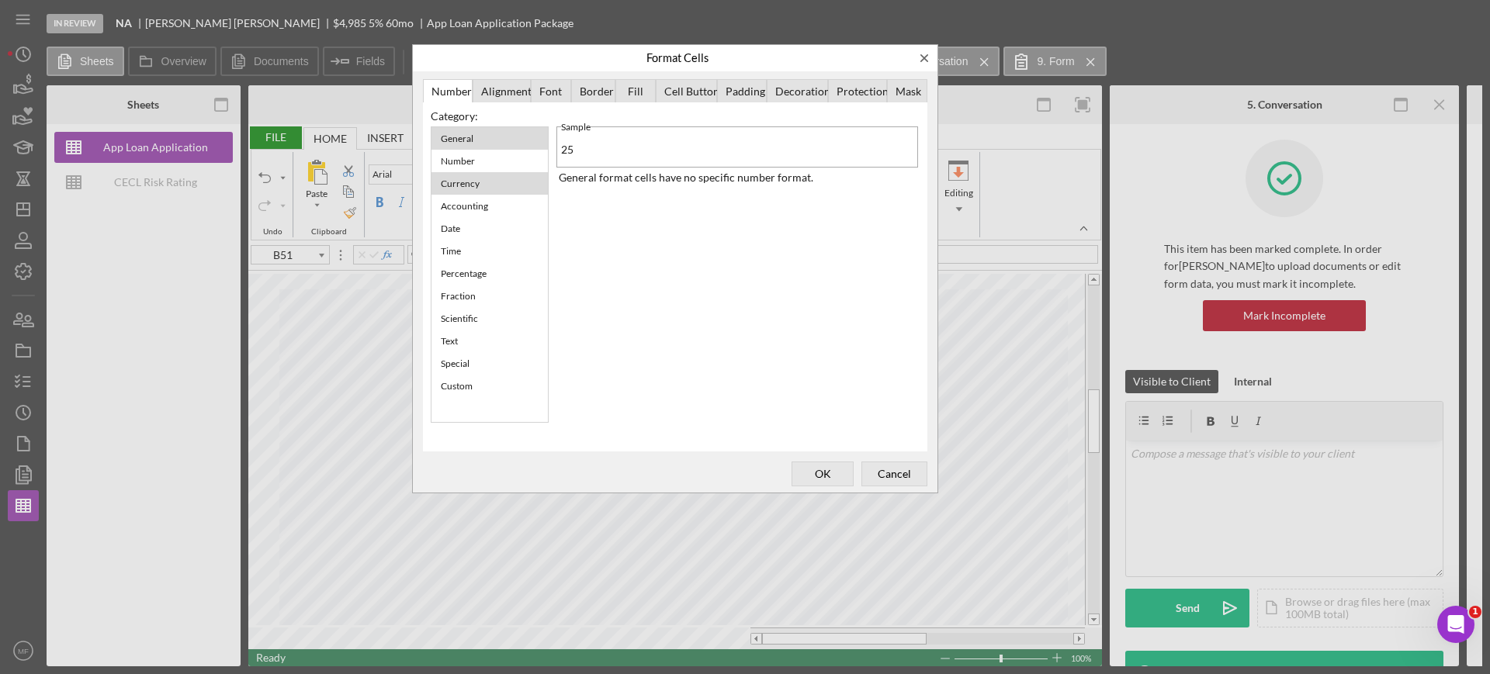
click at [480, 186] on div "Currency" at bounding box center [460, 183] width 54 height 19
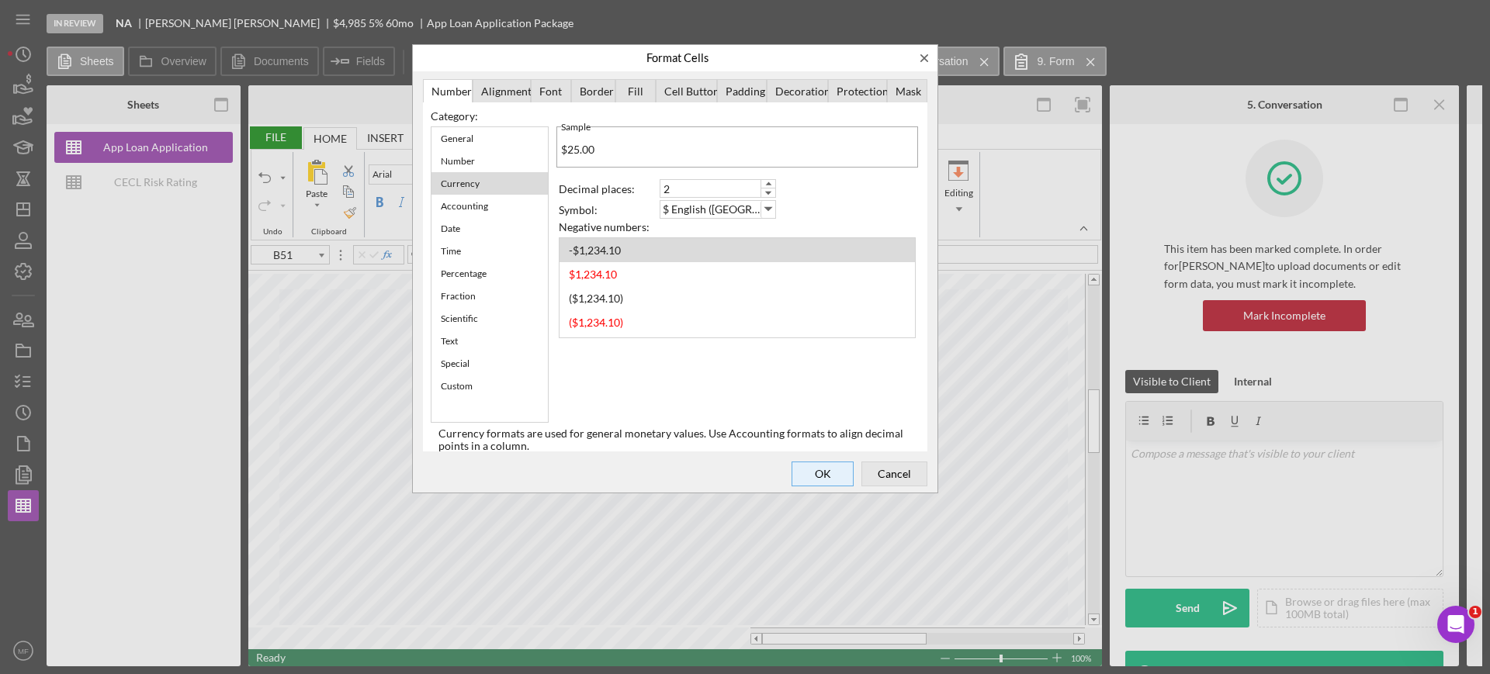
click at [832, 466] on span "OK" at bounding box center [822, 474] width 51 height 22
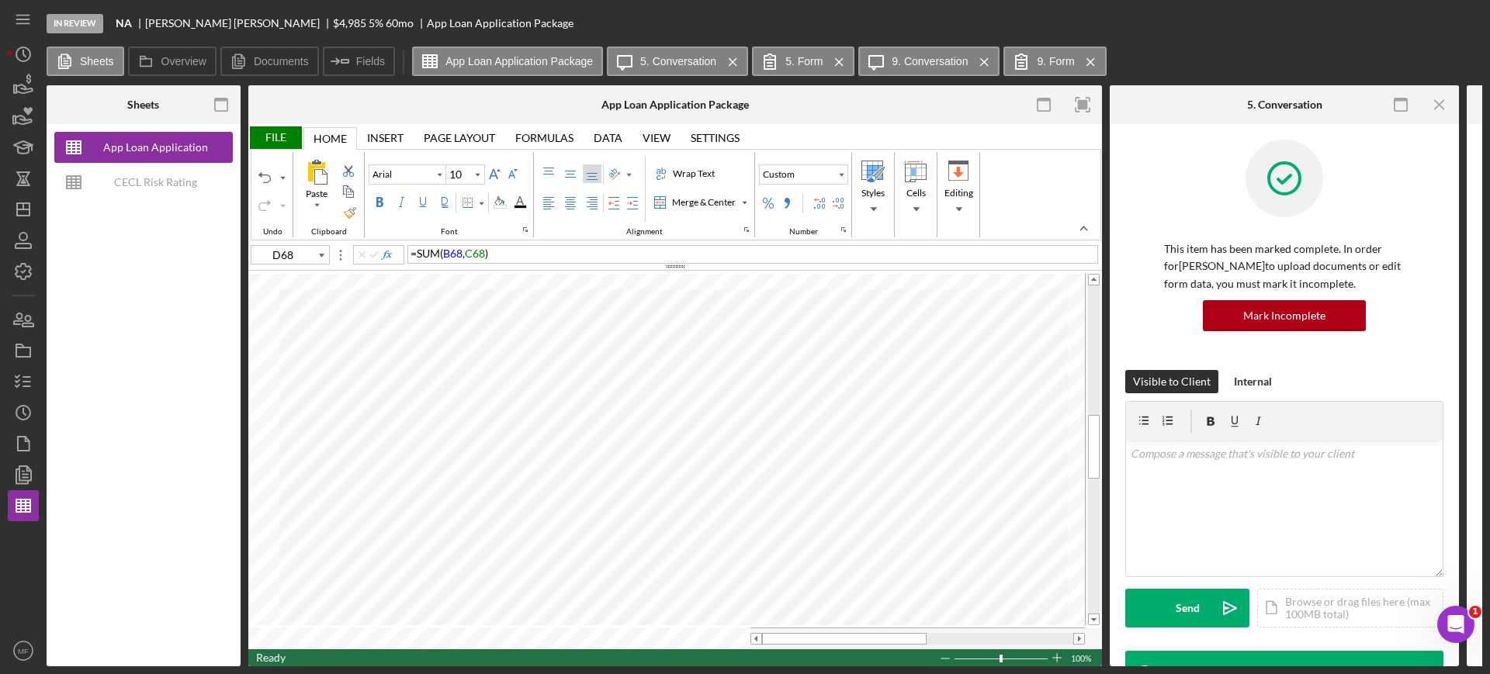
type input "D58"
click at [284, 134] on div "File" at bounding box center [275, 138] width 54 height 23
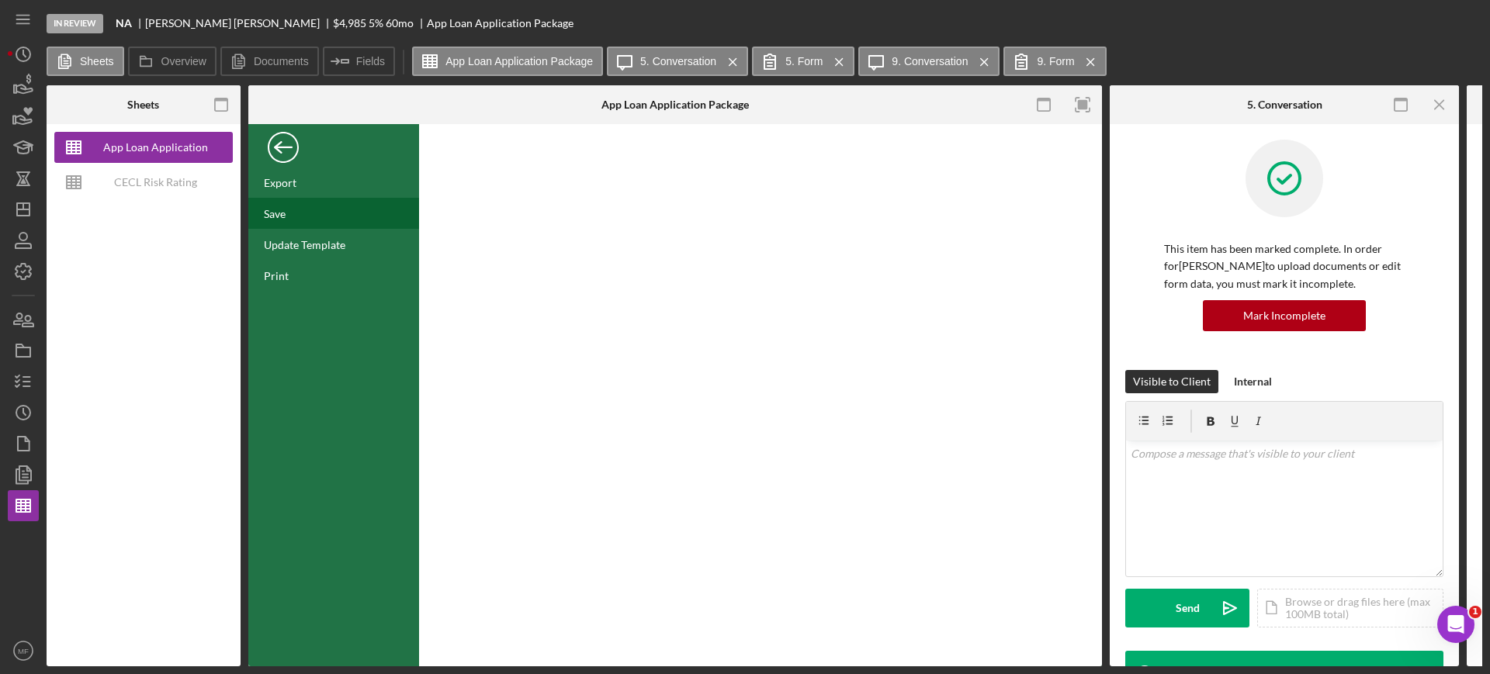
click at [283, 210] on div "Save" at bounding box center [275, 213] width 22 height 13
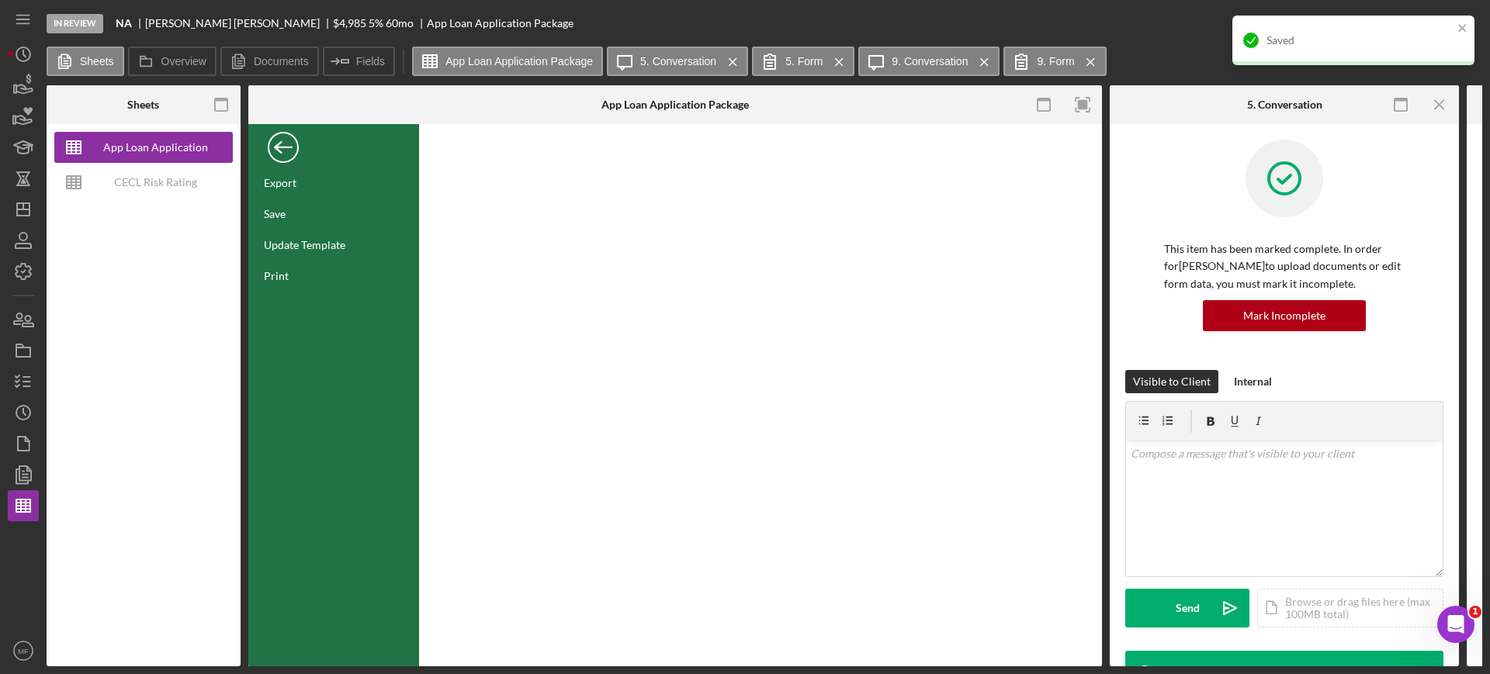
click at [286, 138] on div "Back" at bounding box center [283, 143] width 31 height 31
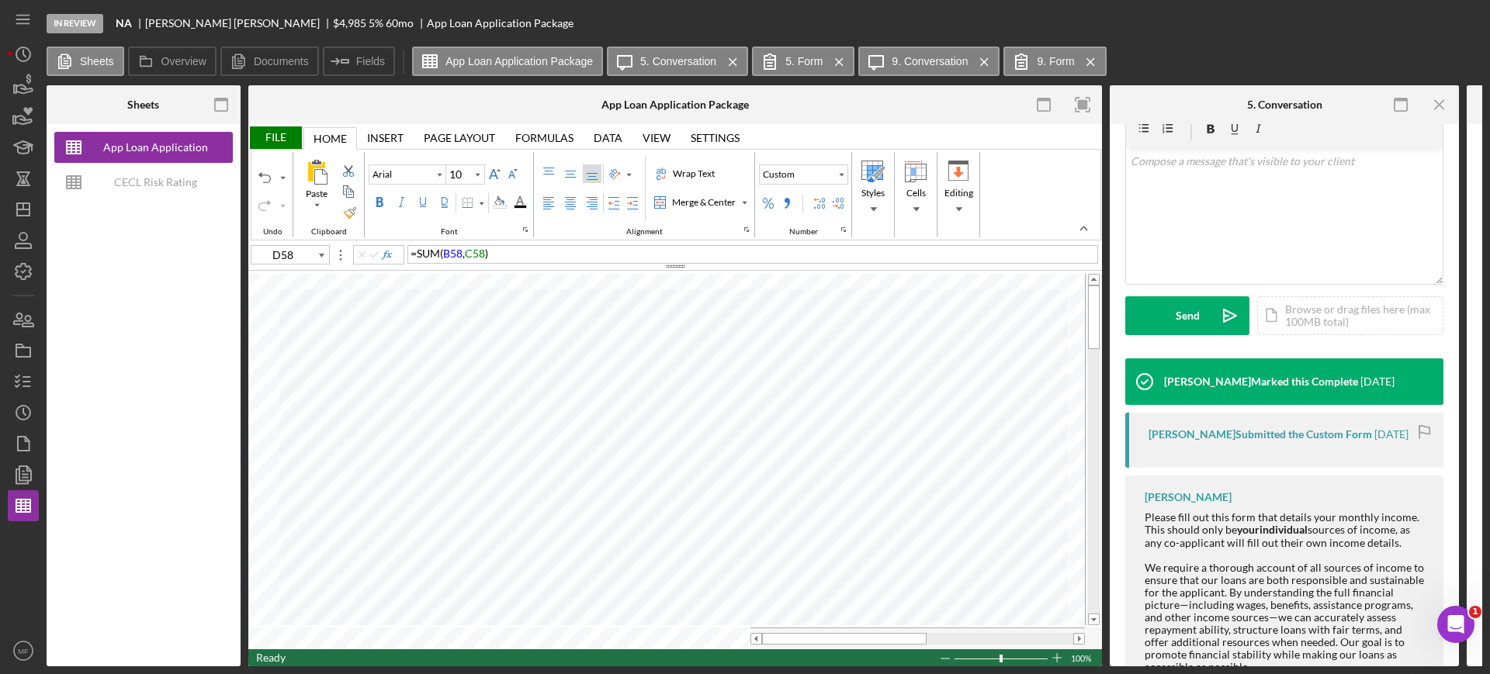
scroll to position [348, 0]
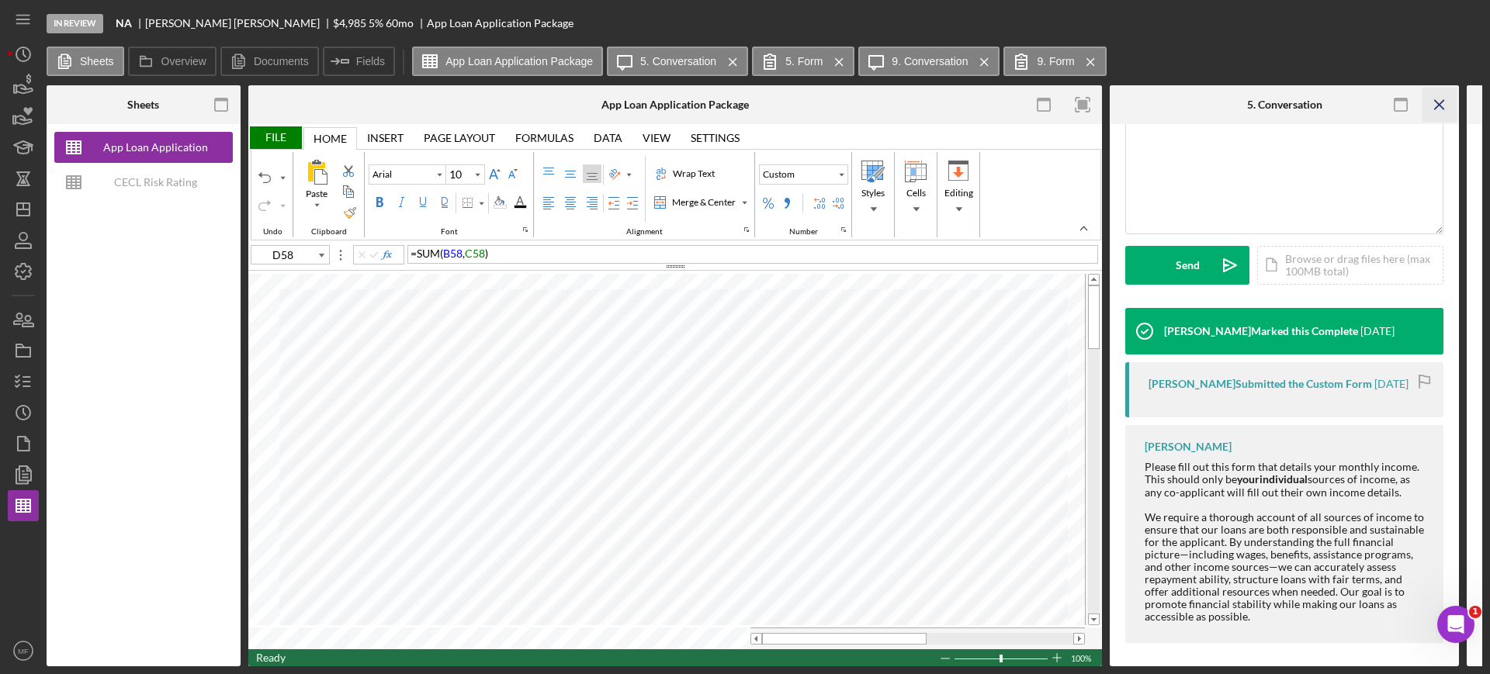
click at [1439, 112] on icon "Icon/Menu Close" at bounding box center [1440, 105] width 35 height 35
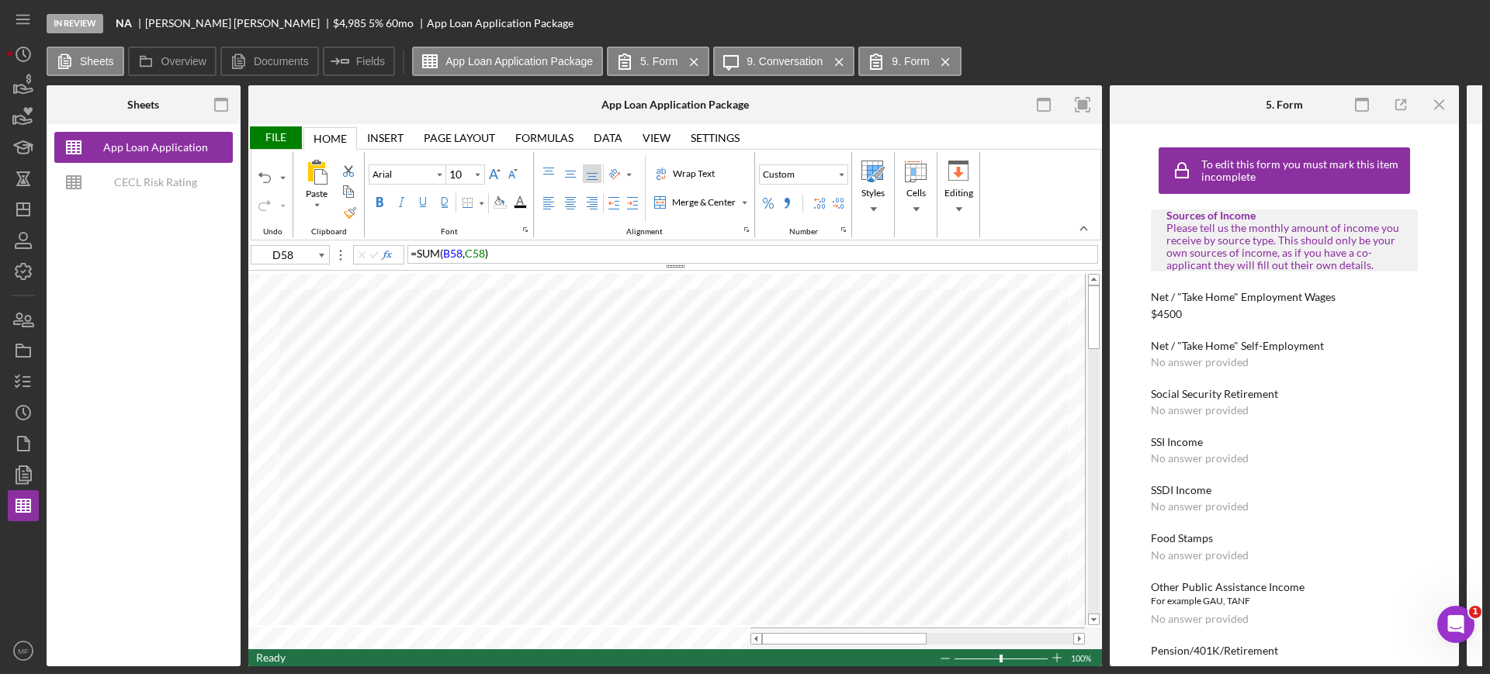
click at [1439, 112] on icon "Icon/Menu Close" at bounding box center [1440, 105] width 35 height 35
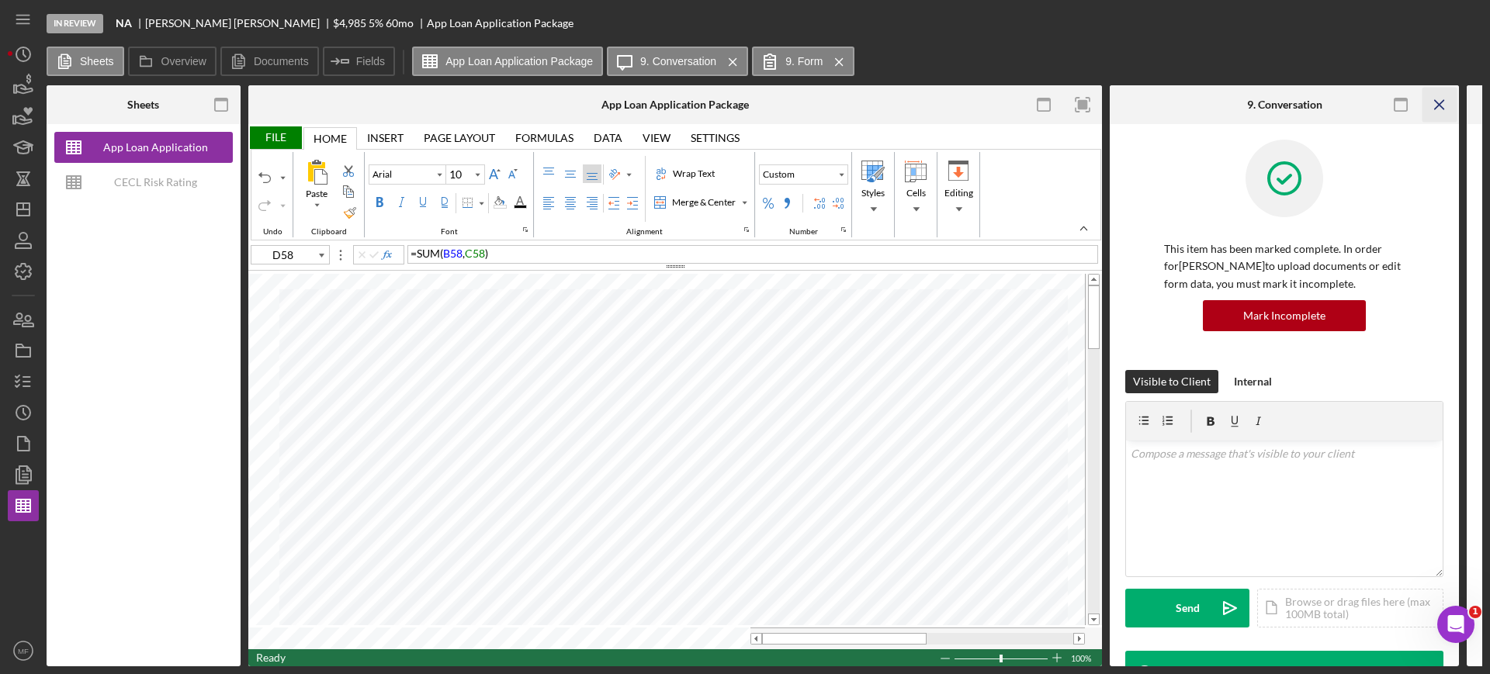
click at [1439, 110] on icon "Icon/Menu Close" at bounding box center [1440, 105] width 35 height 35
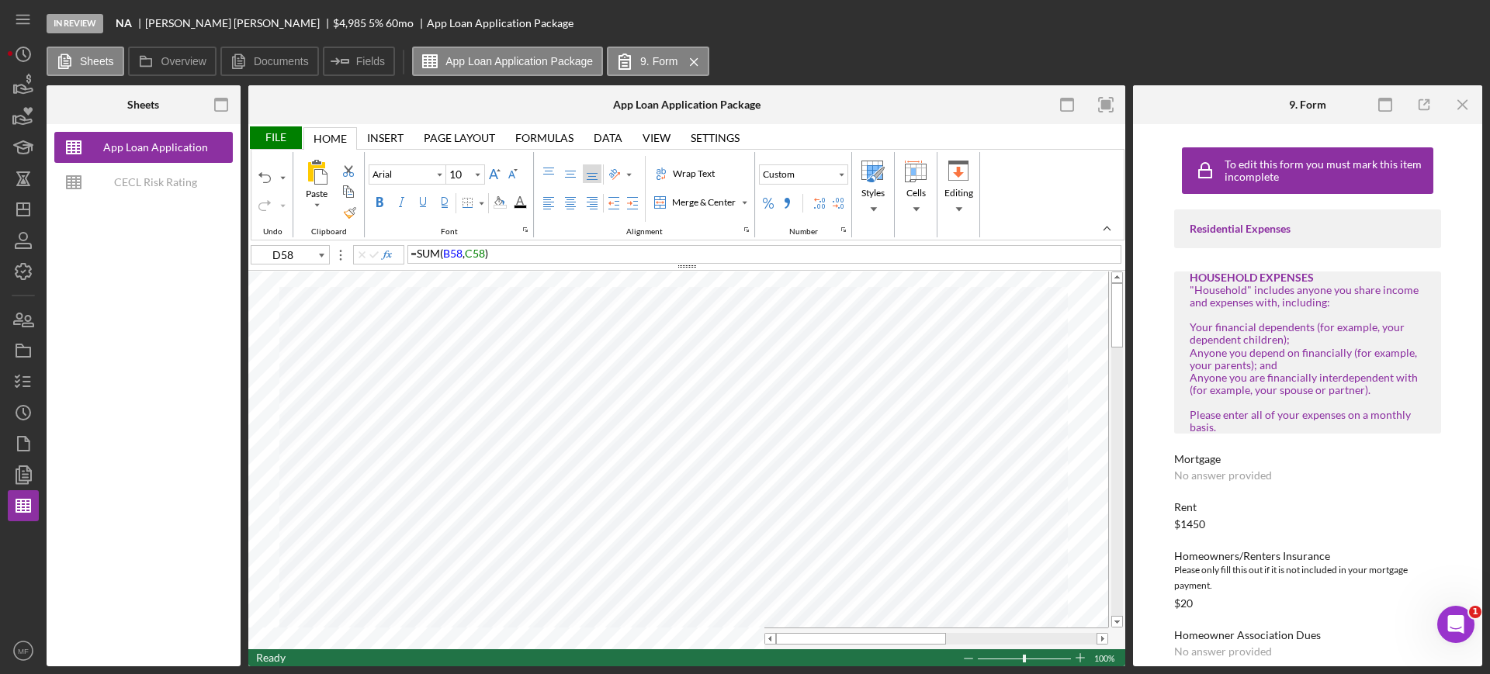
click at [1439, 110] on icon "button" at bounding box center [1424, 105] width 35 height 35
click at [1462, 106] on icon "Icon/Menu Close" at bounding box center [1463, 105] width 35 height 35
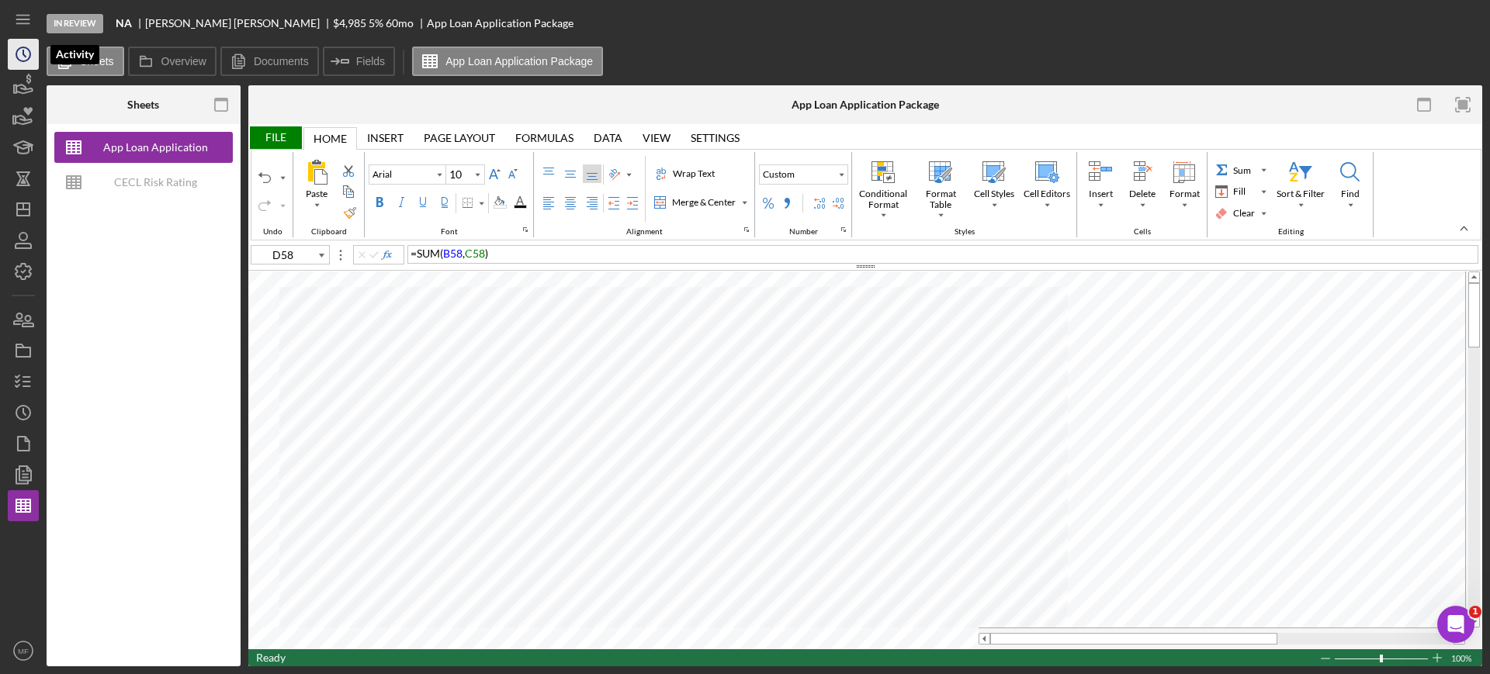
click at [20, 55] on icon "Icon/History" at bounding box center [23, 54] width 39 height 39
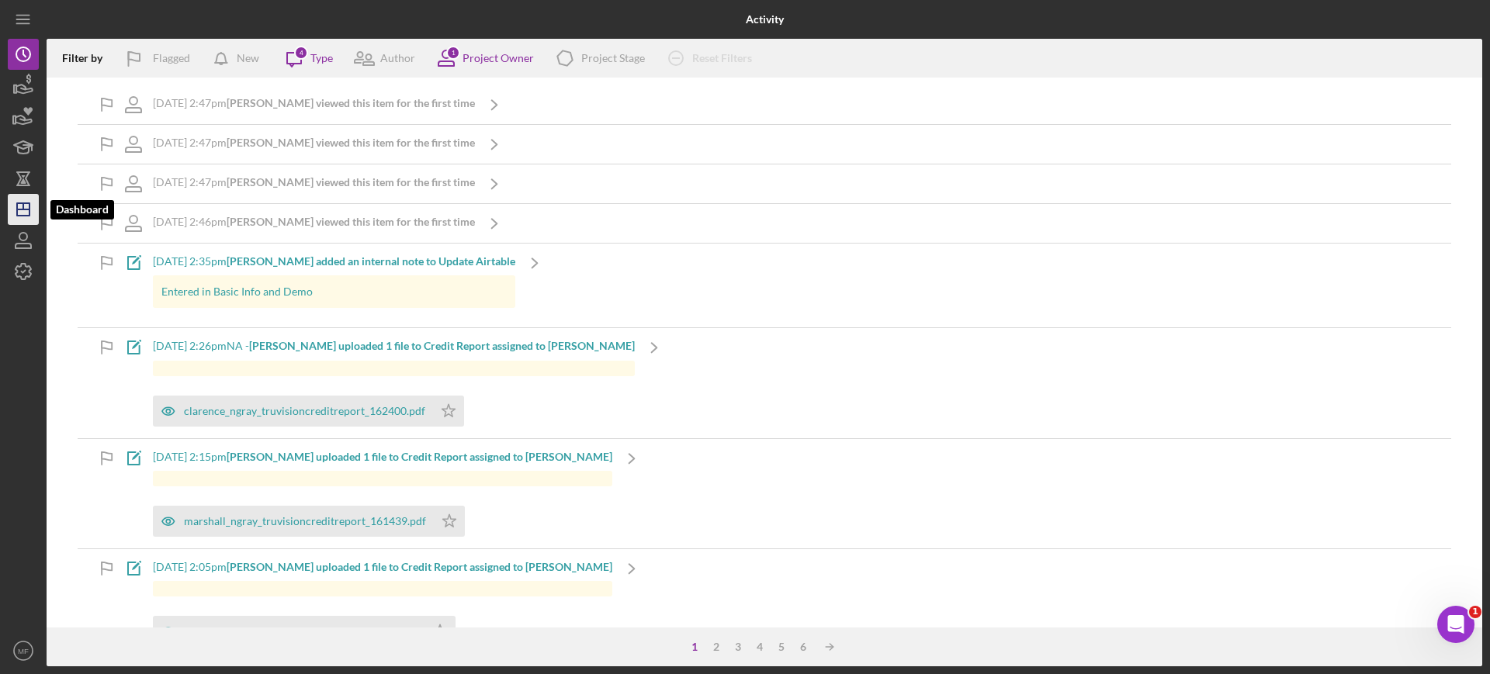
click at [22, 205] on icon "Icon/Dashboard" at bounding box center [23, 209] width 39 height 39
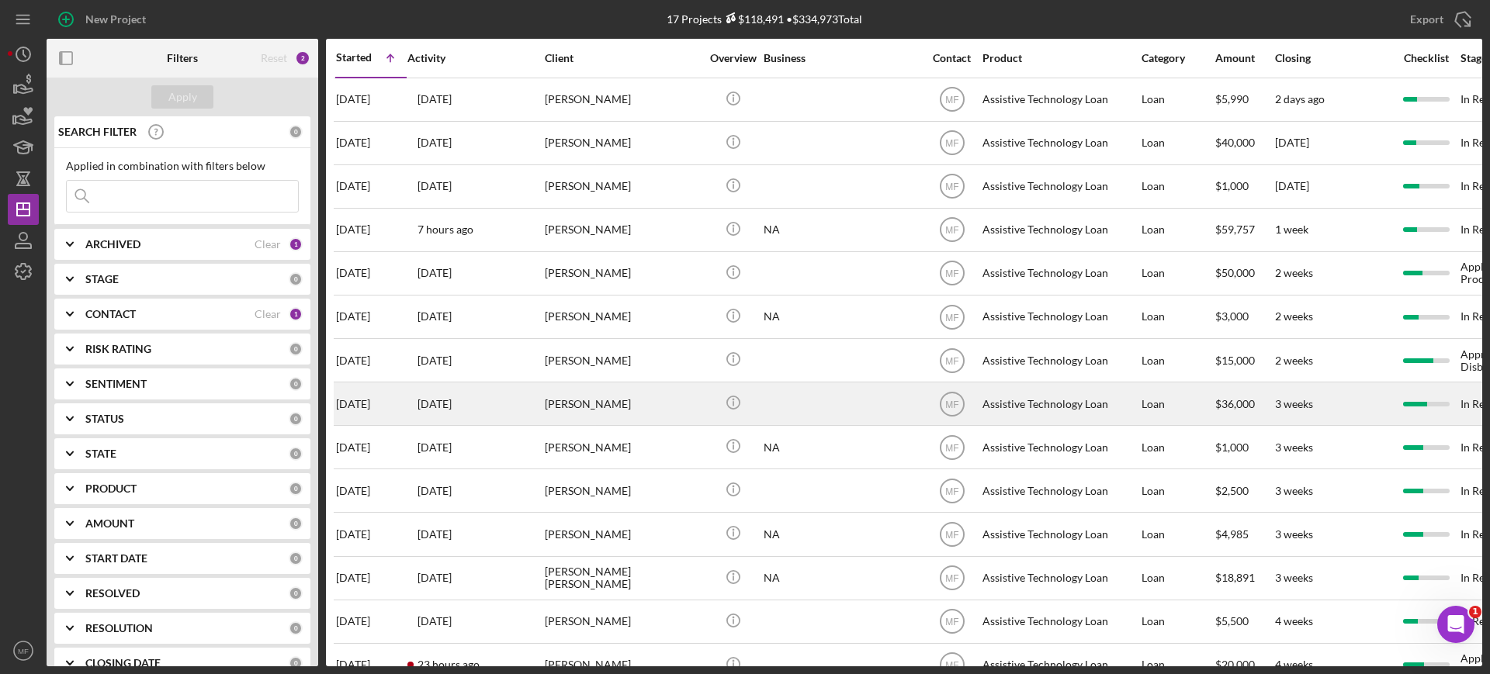
click at [659, 399] on div "Glen Koglin" at bounding box center [622, 403] width 155 height 41
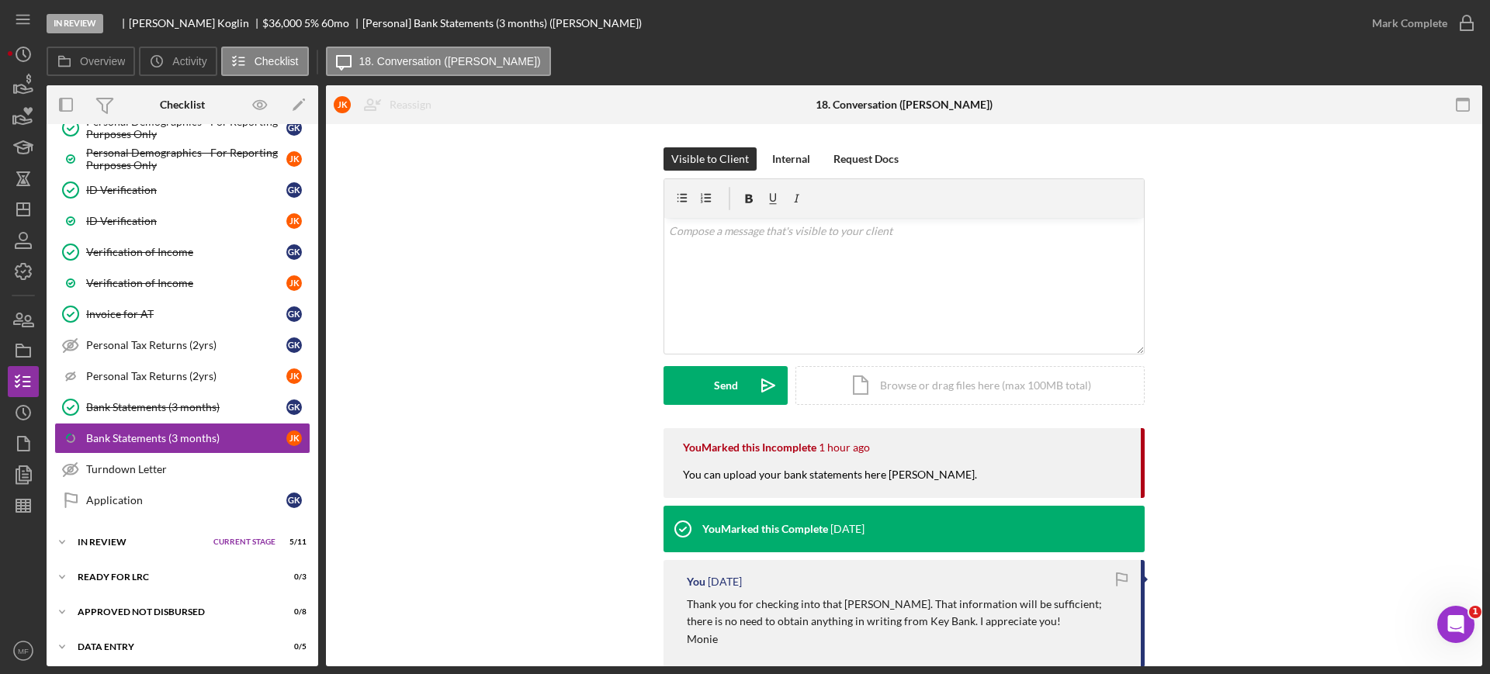
scroll to position [803, 0]
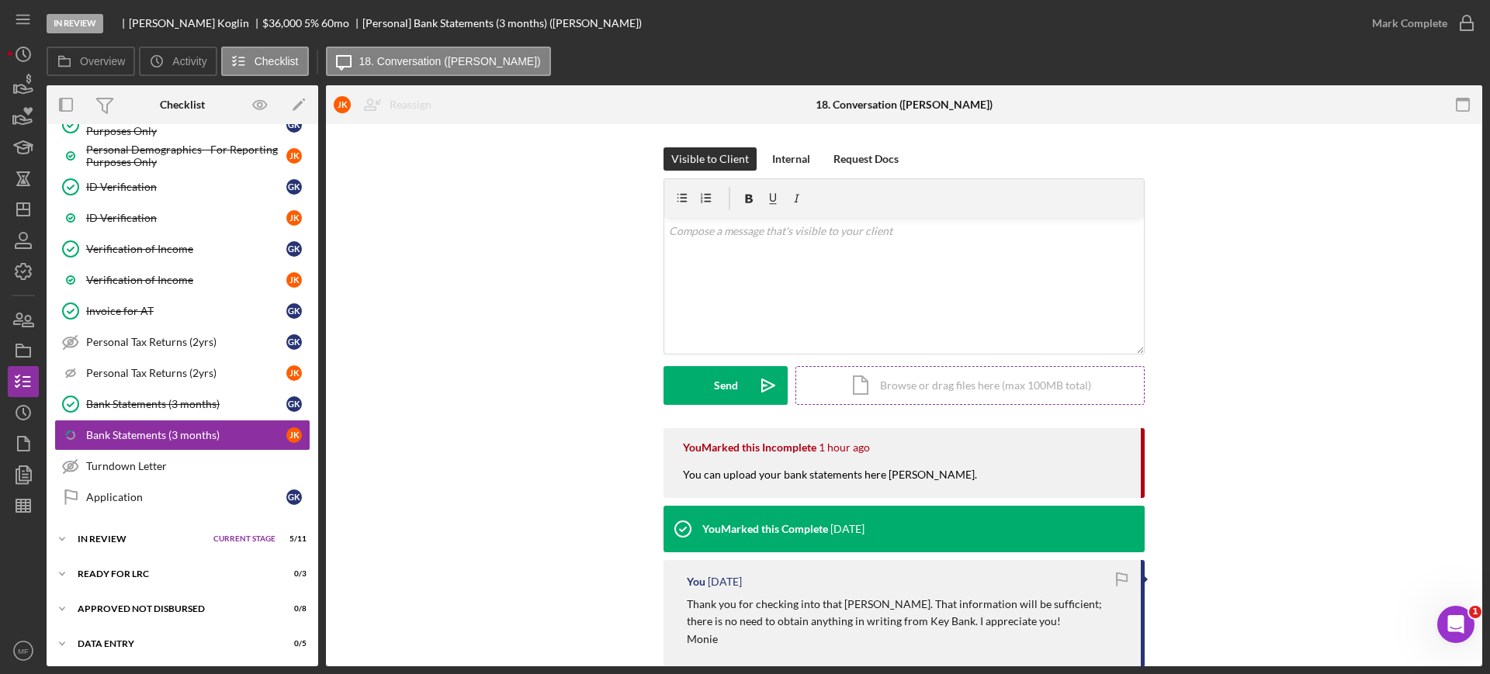
click at [970, 388] on div "Icon/Document Browse or drag files here (max 100MB total) Tap to choose files o…" at bounding box center [970, 385] width 349 height 39
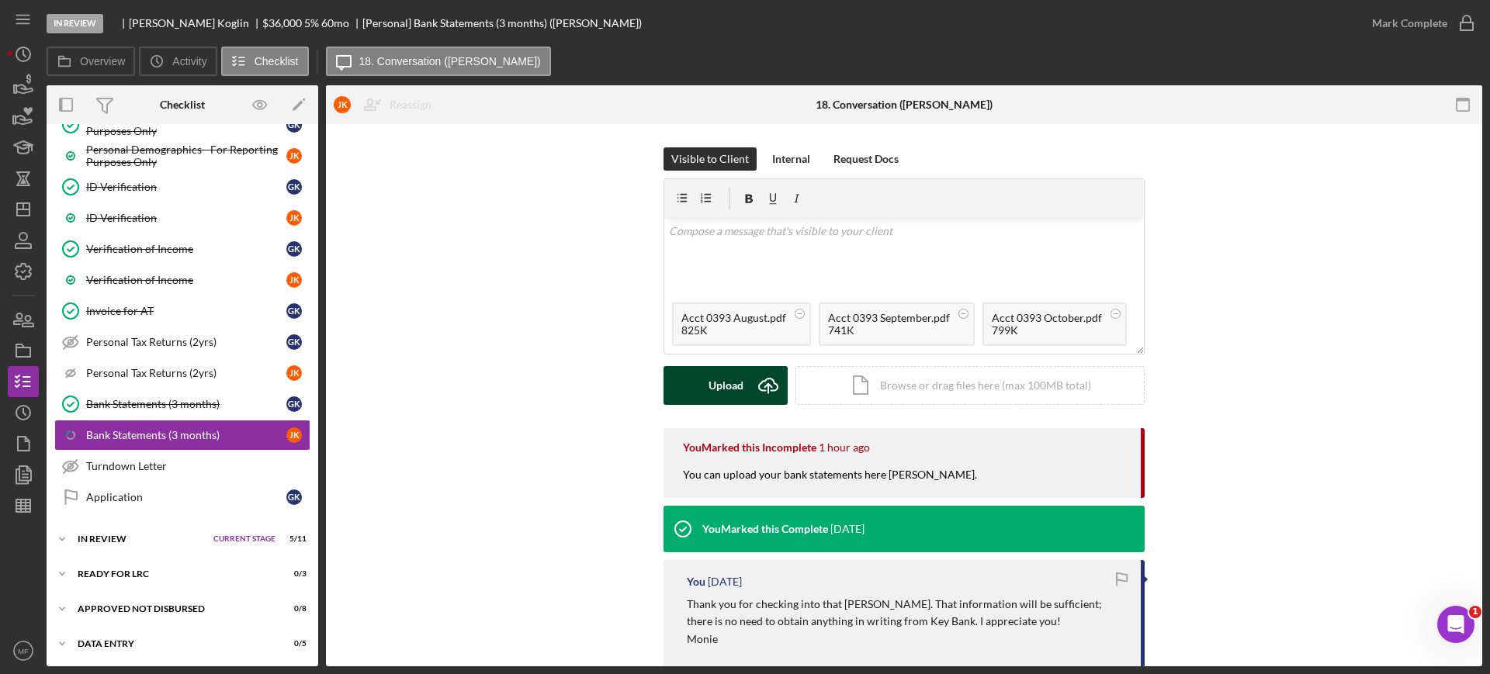
click at [724, 386] on div "Upload" at bounding box center [726, 385] width 35 height 39
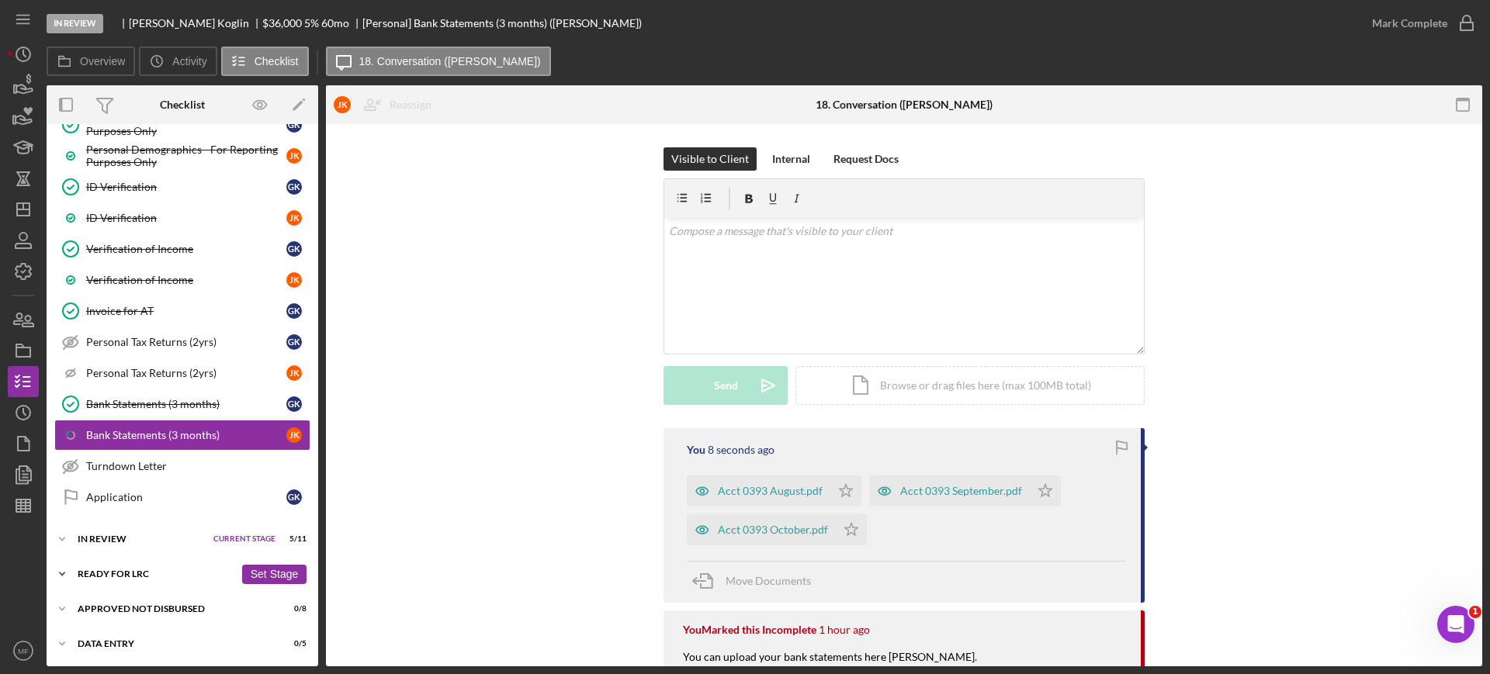
scroll to position [804, 0]
click at [116, 494] on div "Application" at bounding box center [186, 496] width 200 height 12
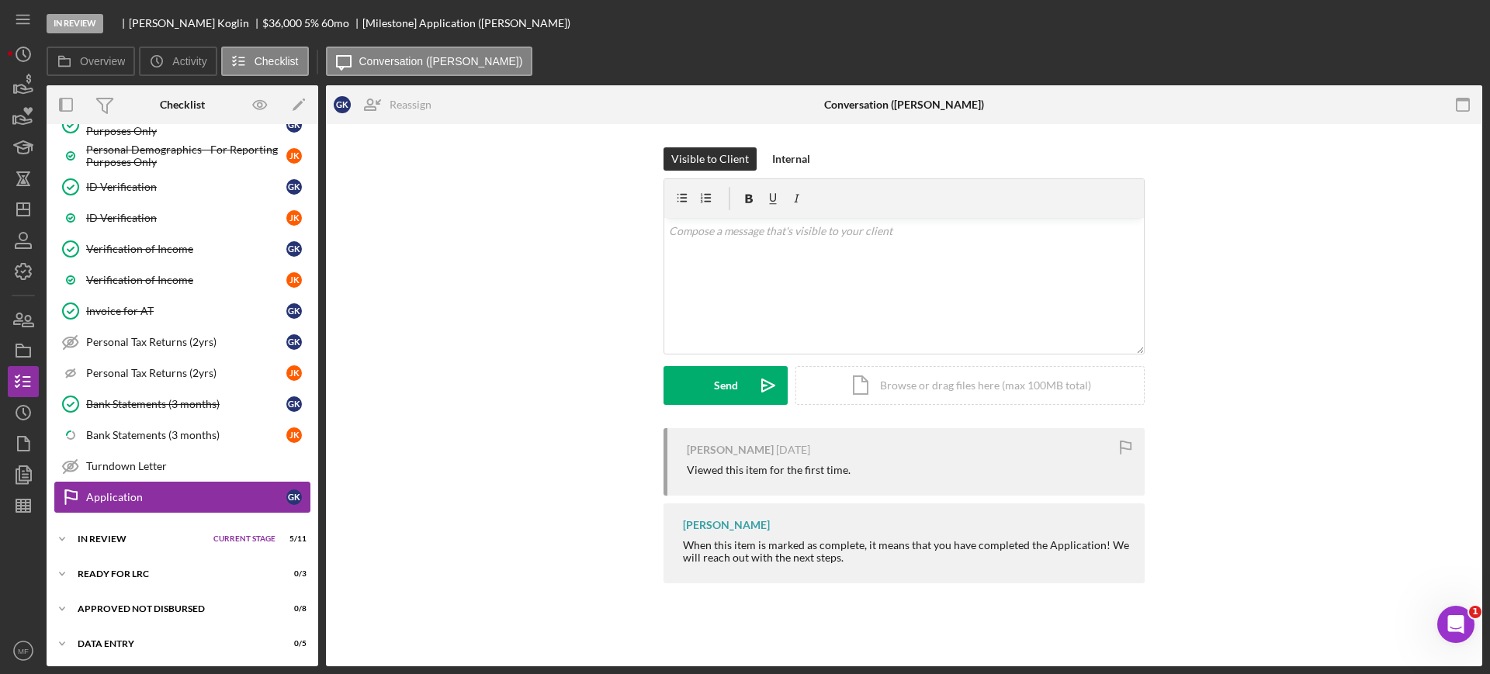
scroll to position [804, 0]
click at [132, 539] on div "In Review" at bounding box center [142, 537] width 128 height 9
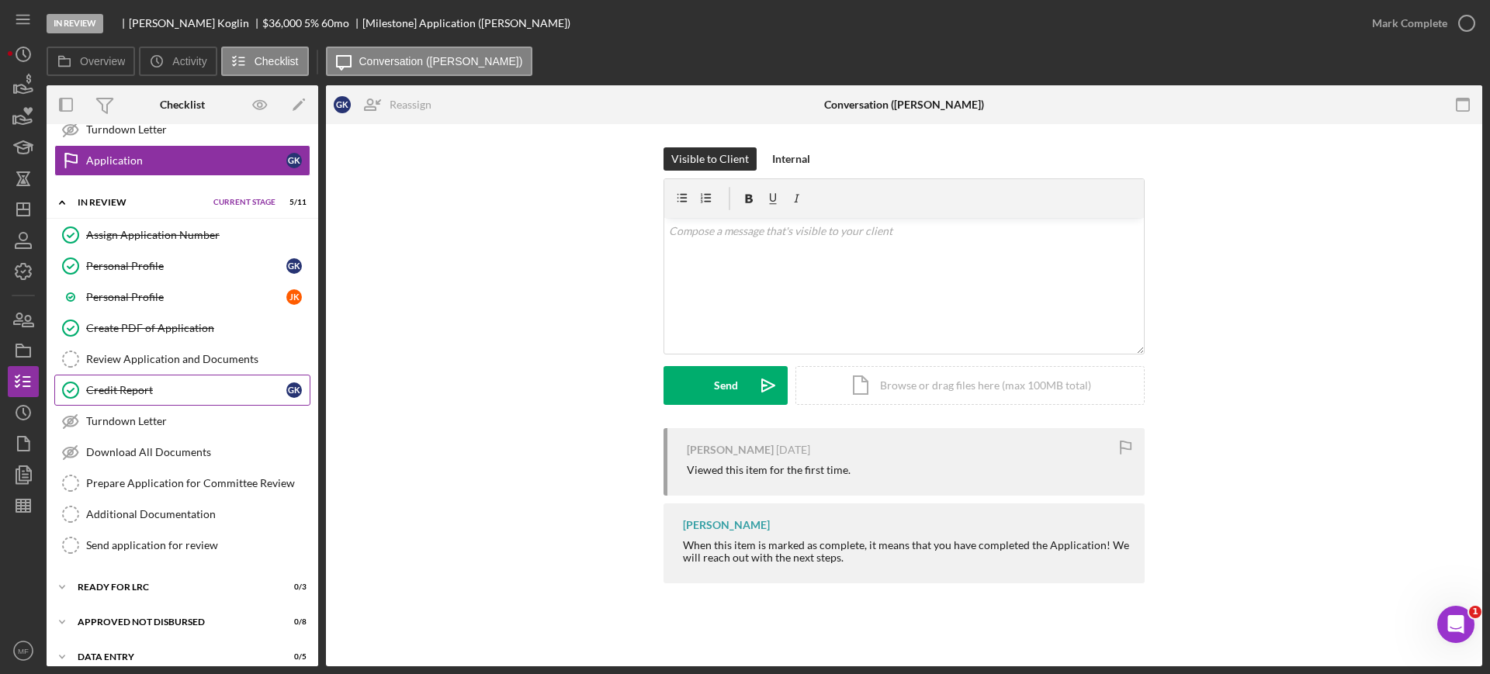
scroll to position [1154, 0]
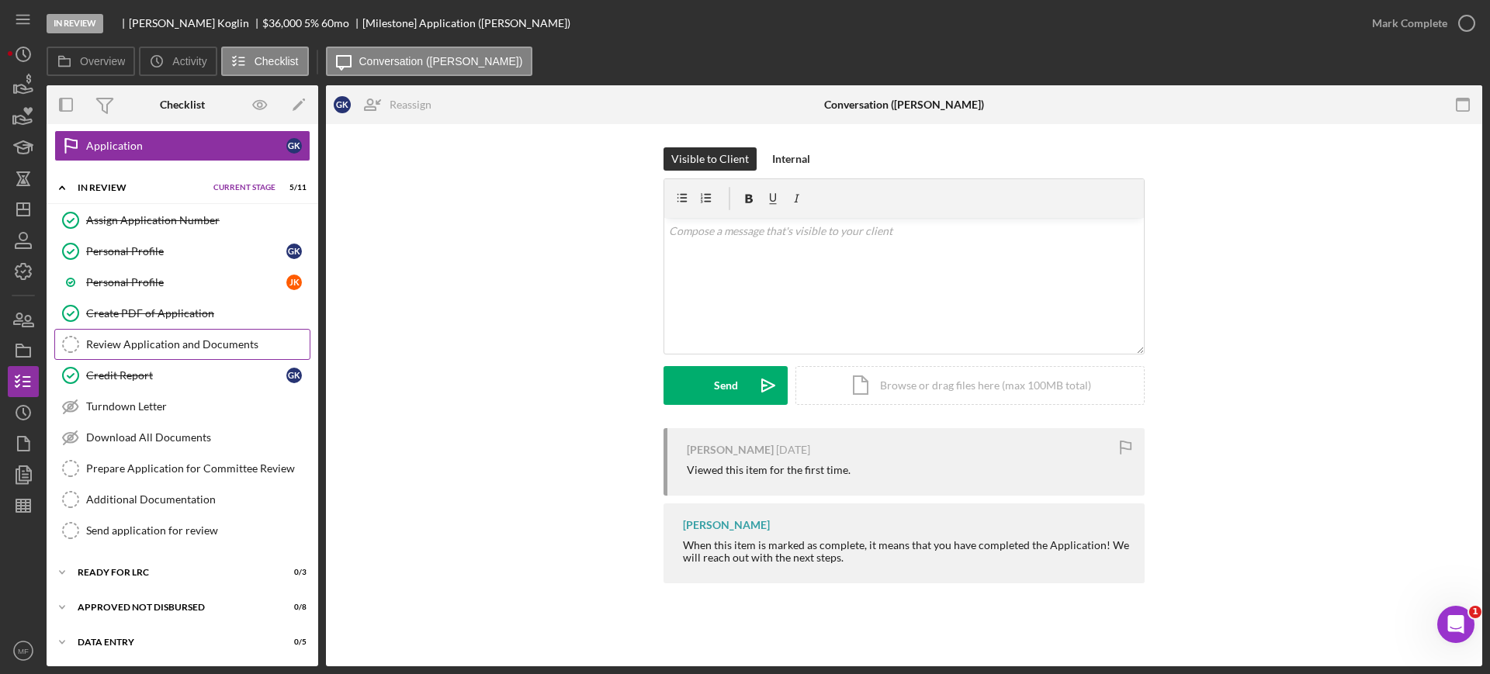
click at [184, 344] on div "Review Application and Documents" at bounding box center [198, 344] width 224 height 12
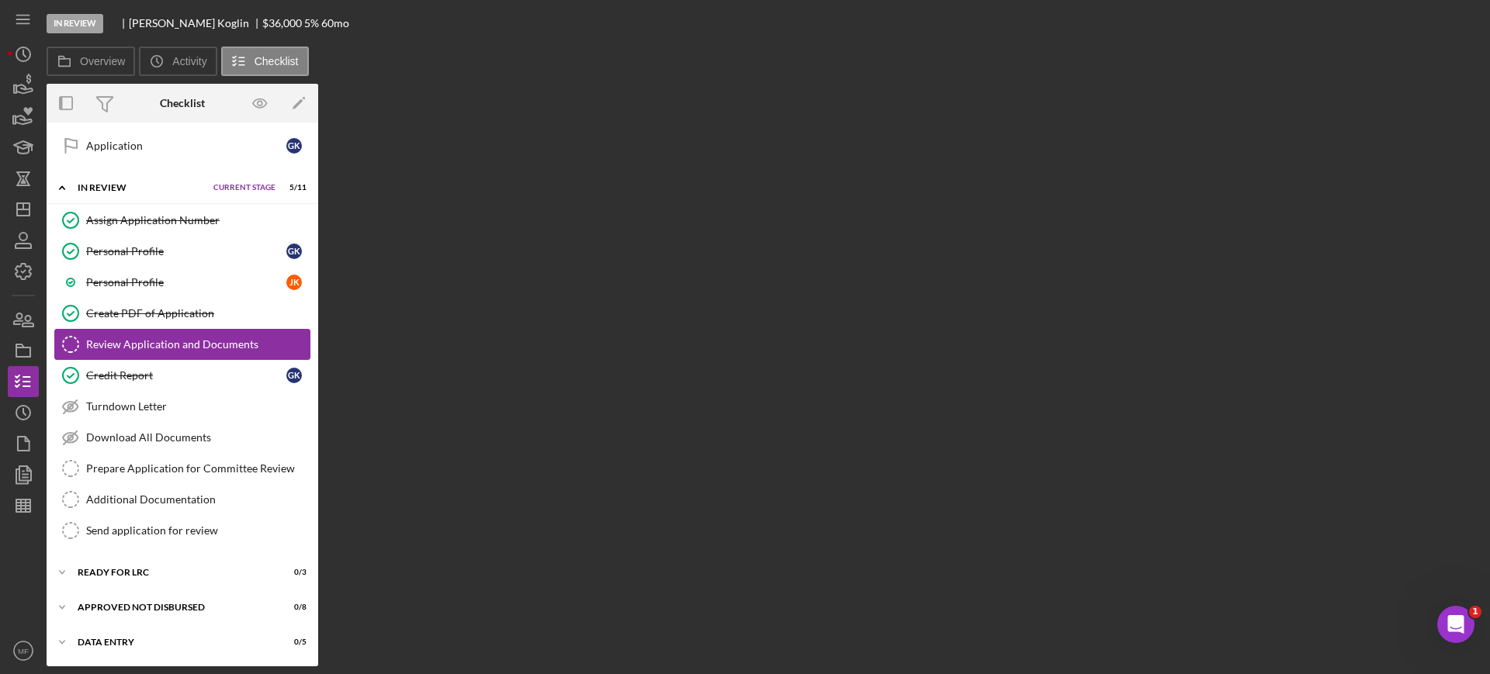
scroll to position [1154, 0]
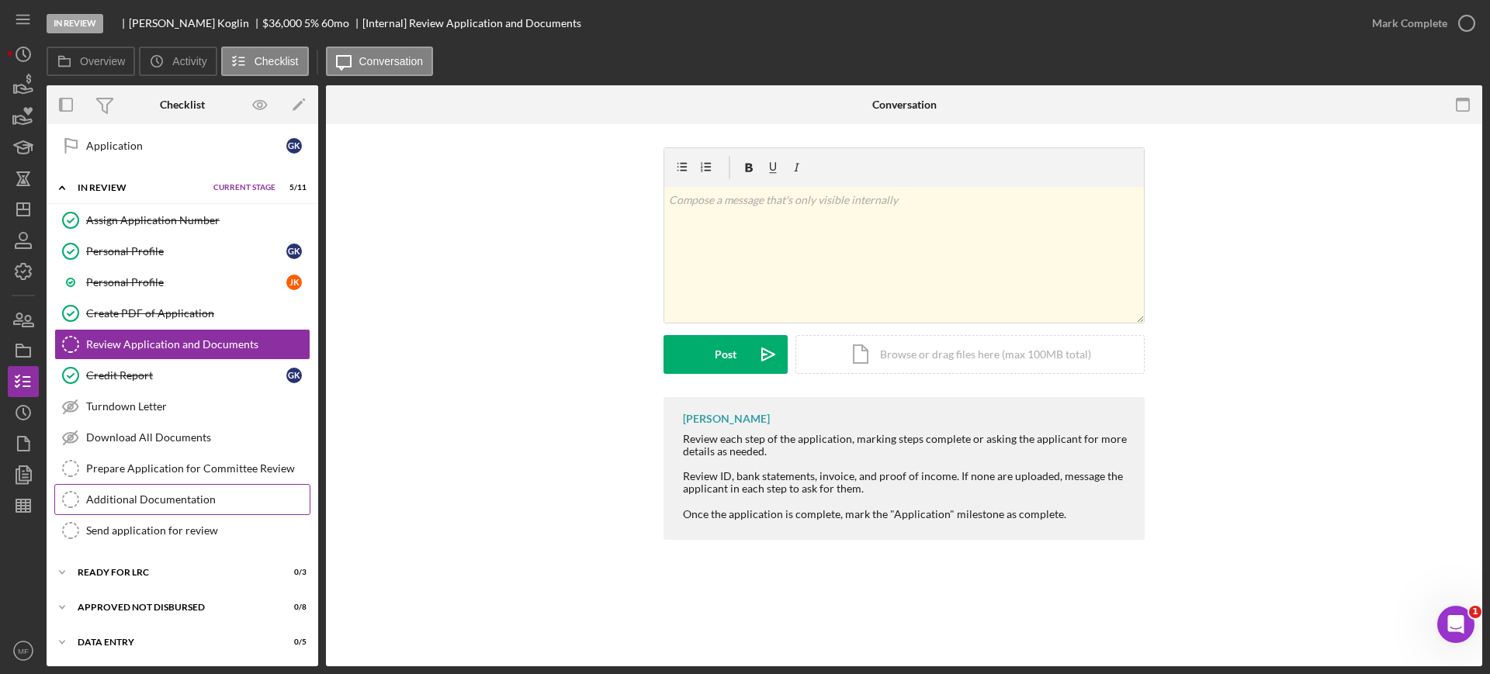
click at [160, 501] on div "Additional Documentation" at bounding box center [198, 500] width 224 height 12
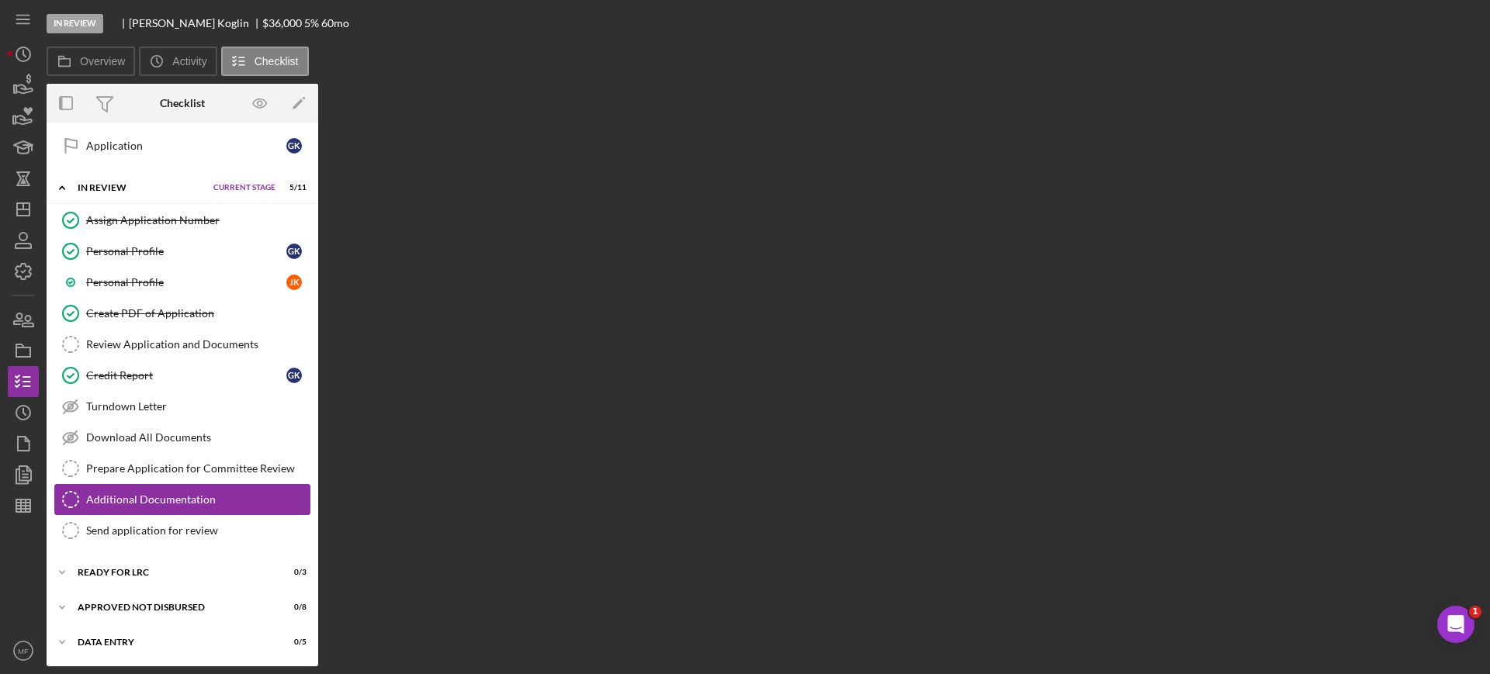
scroll to position [1154, 0]
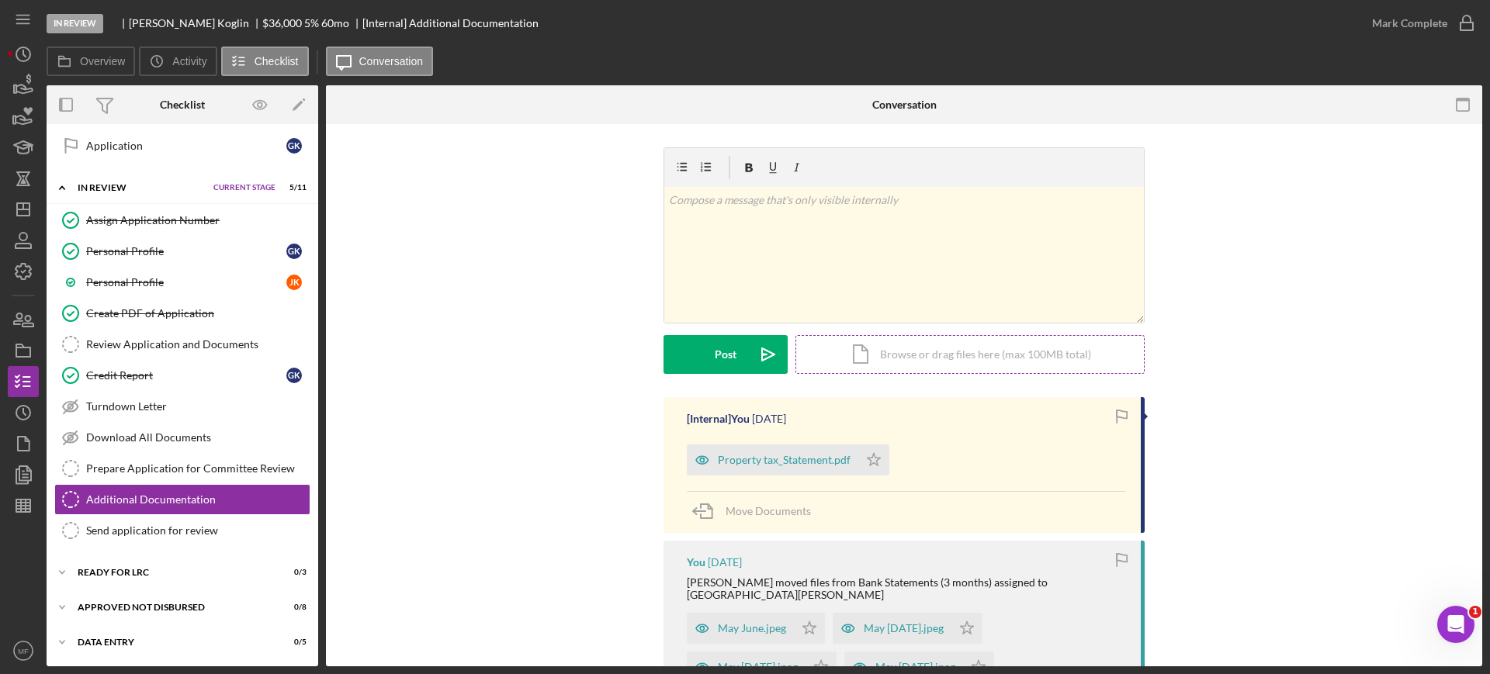
click at [945, 352] on div "Icon/Document Browse or drag files here (max 100MB total) Tap to choose files o…" at bounding box center [970, 354] width 349 height 39
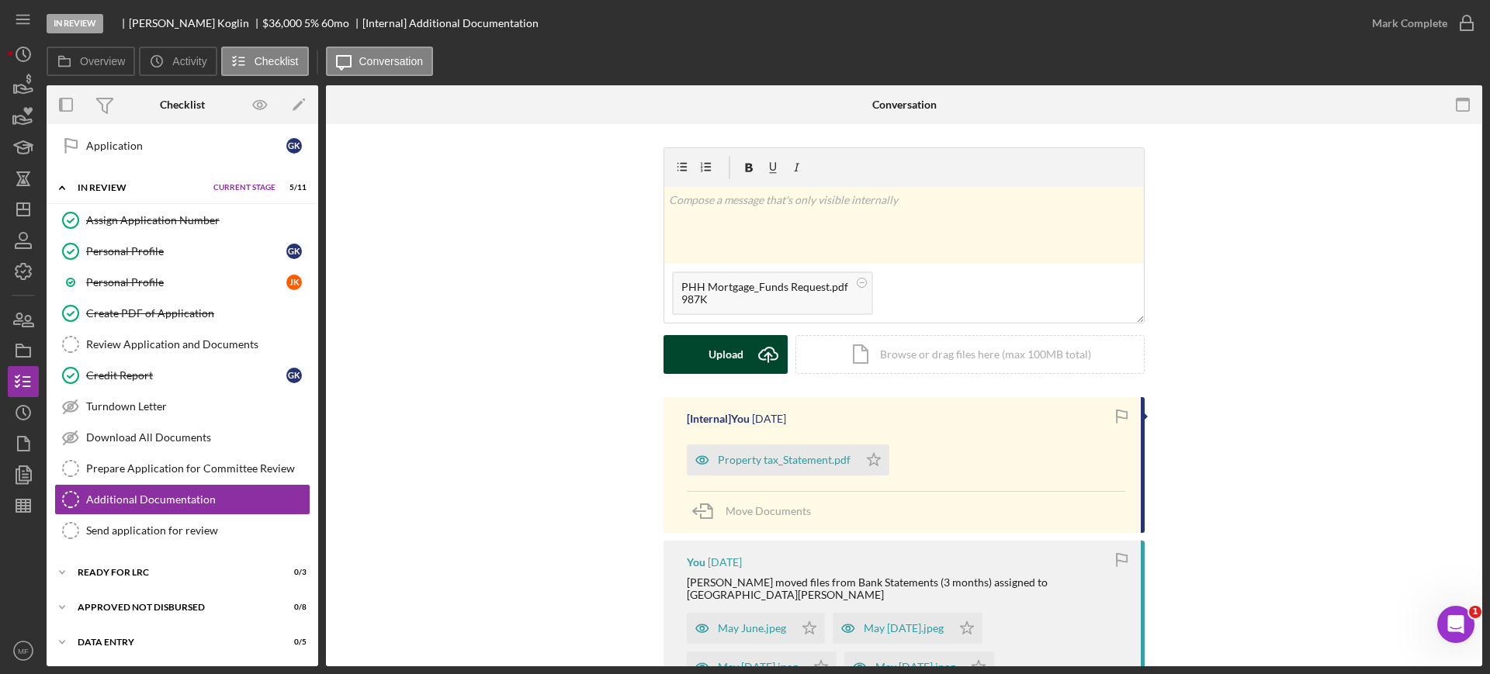
click at [722, 360] on div "Upload" at bounding box center [726, 354] width 35 height 39
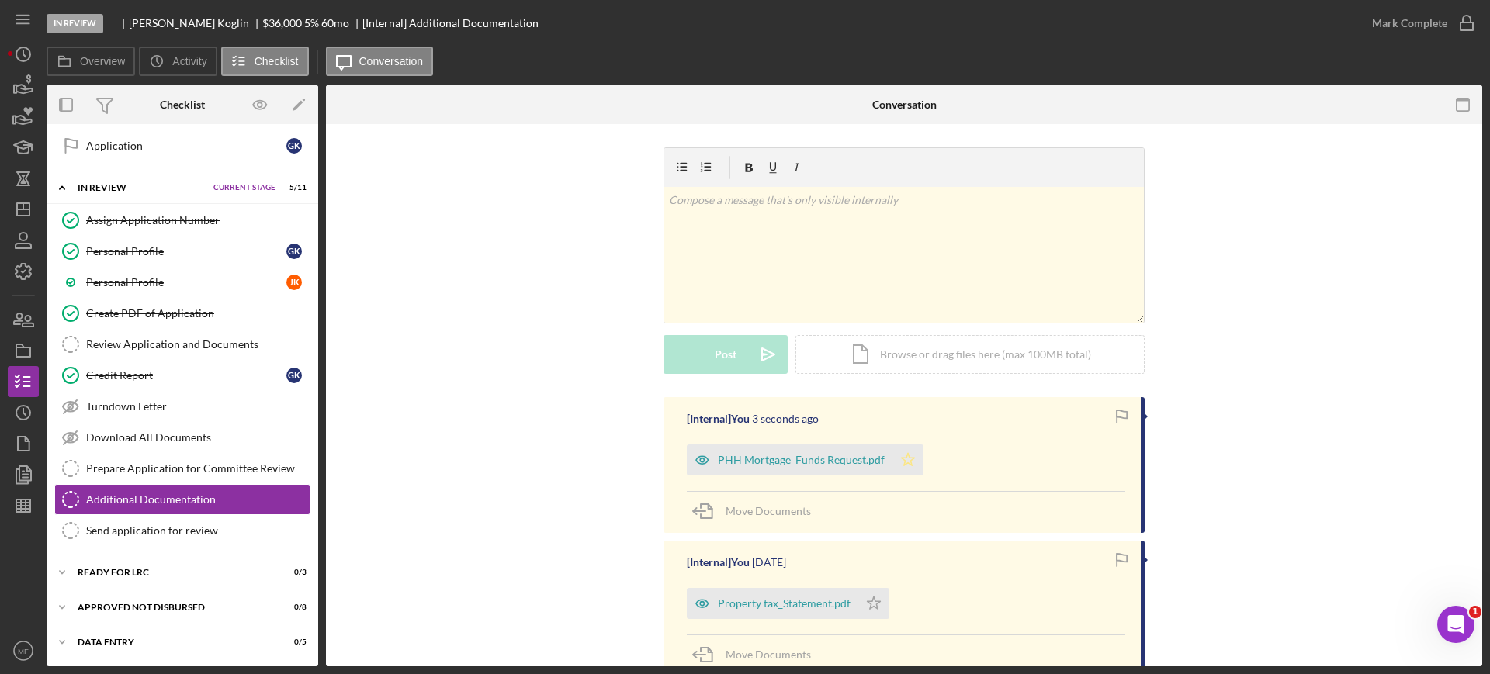
click at [911, 461] on icon "Icon/Star" at bounding box center [908, 460] width 31 height 31
click at [876, 604] on icon "Icon/Star" at bounding box center [873, 603] width 31 height 31
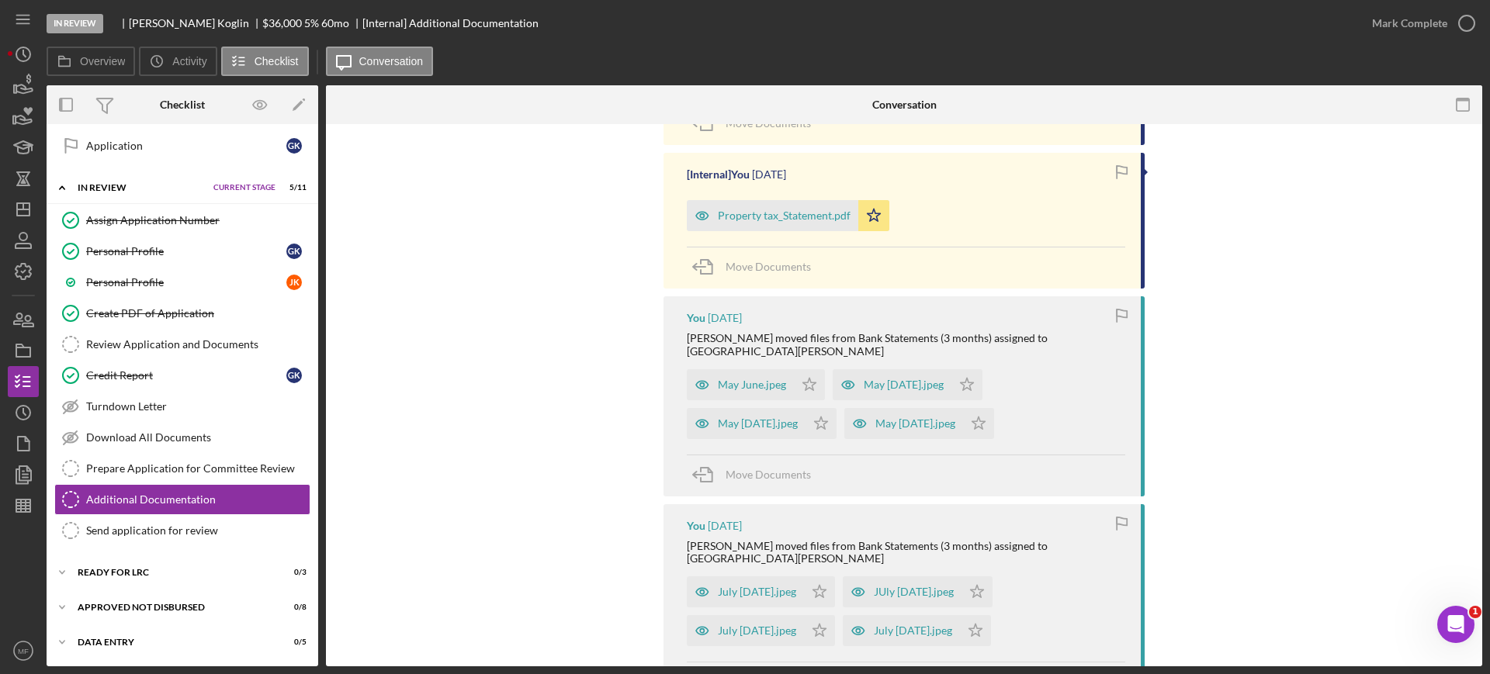
scroll to position [0, 0]
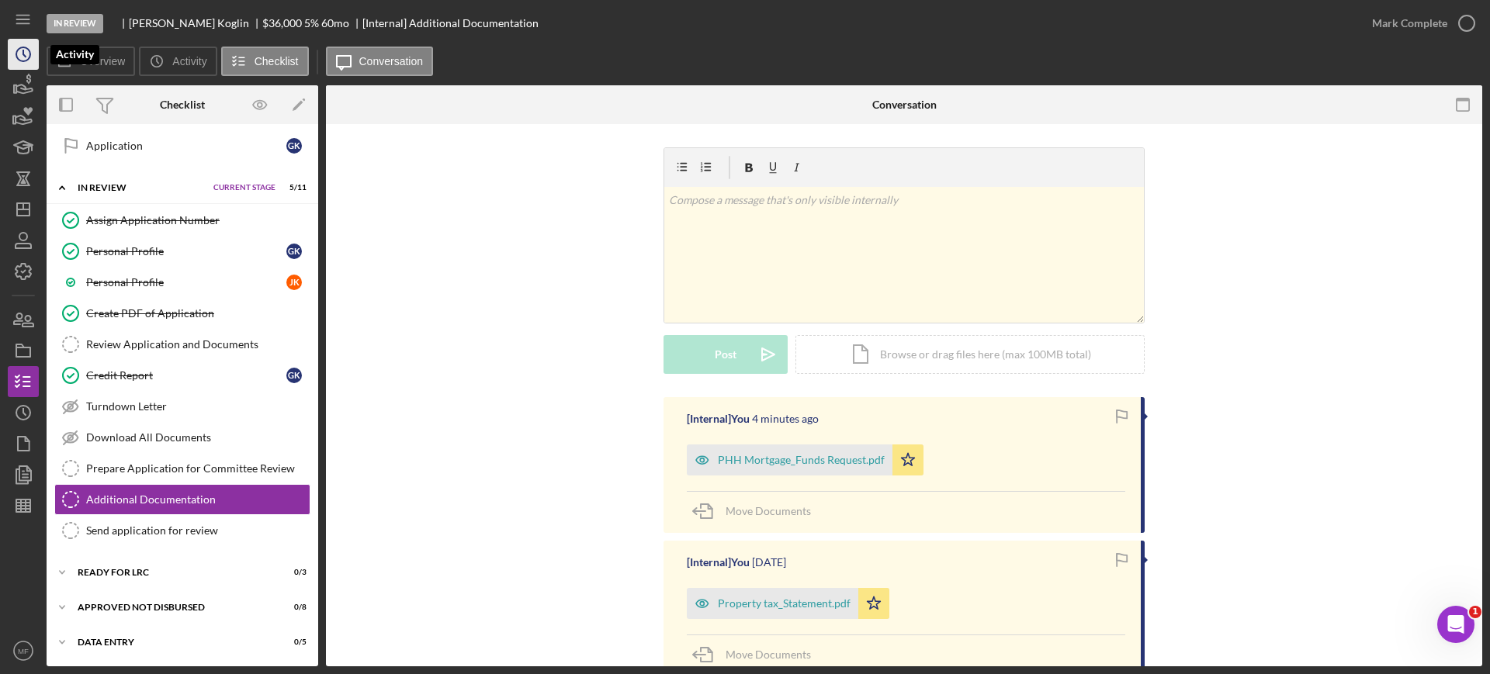
click at [22, 49] on icon "Icon/History" at bounding box center [23, 54] width 39 height 39
